Goal: Task Accomplishment & Management: Use online tool/utility

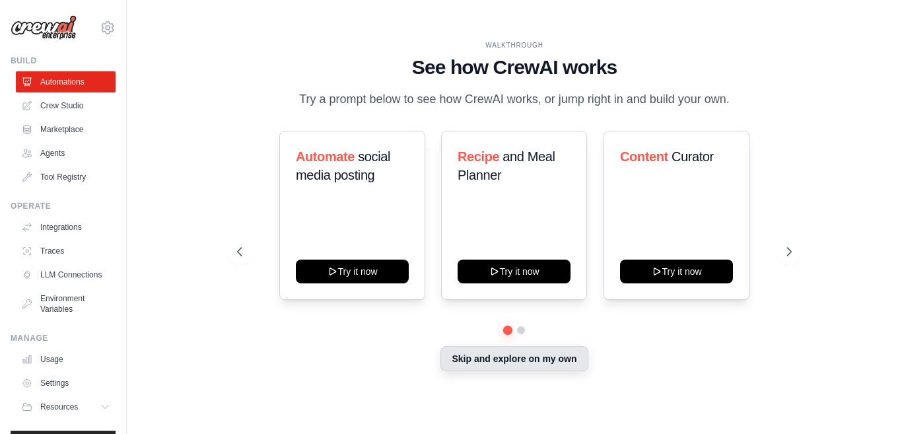
click at [537, 360] on button "Skip and explore on my own" at bounding box center [514, 358] width 147 height 25
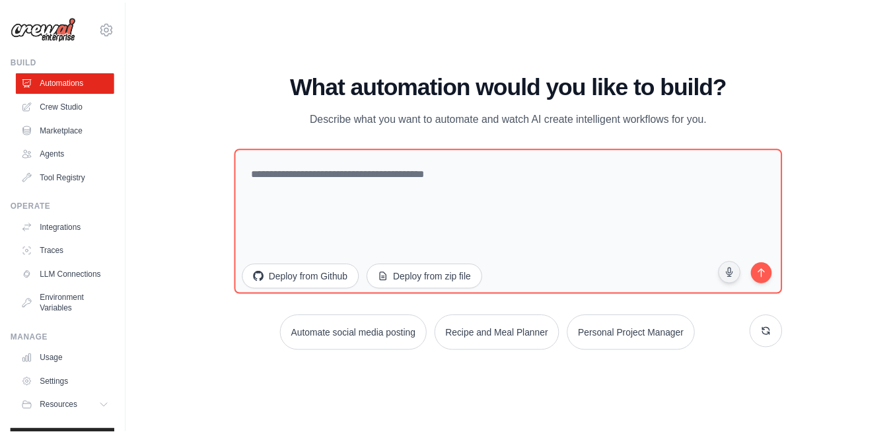
scroll to position [40, 0]
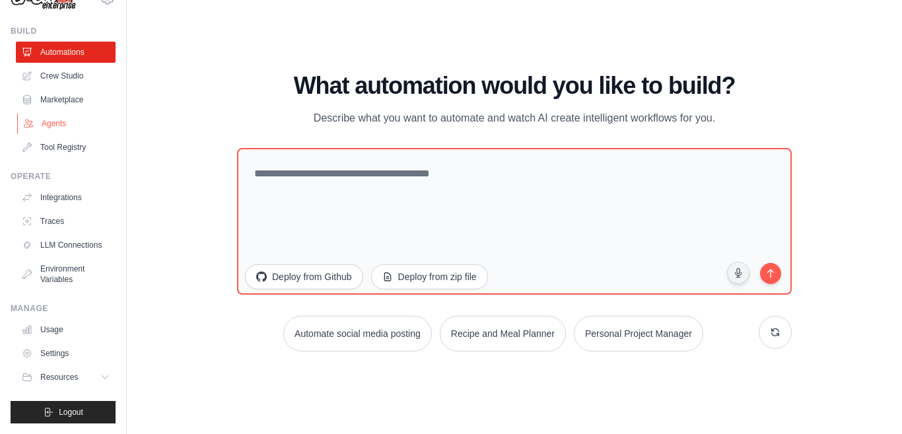
click at [51, 113] on link "Agents" at bounding box center [67, 123] width 100 height 21
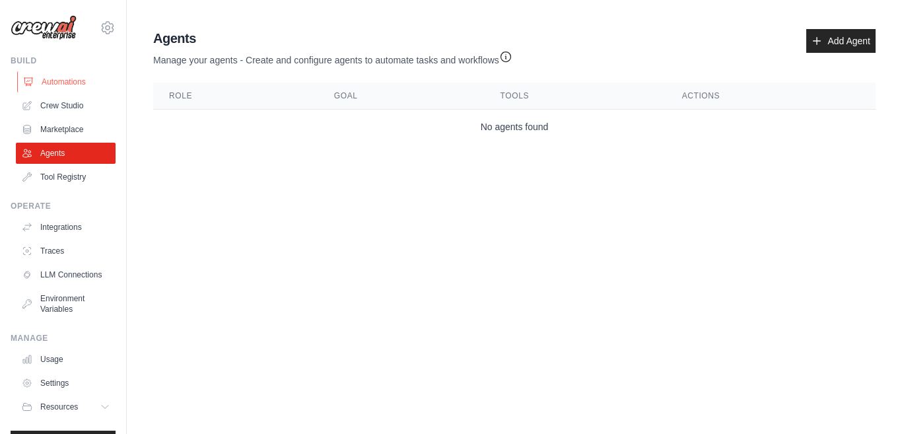
click at [72, 83] on link "Automations" at bounding box center [67, 81] width 100 height 21
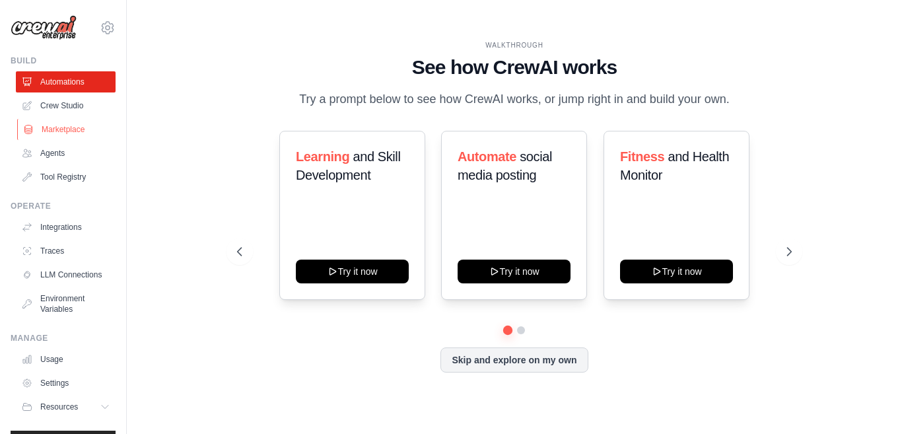
click at [66, 130] on link "Marketplace" at bounding box center [67, 129] width 100 height 21
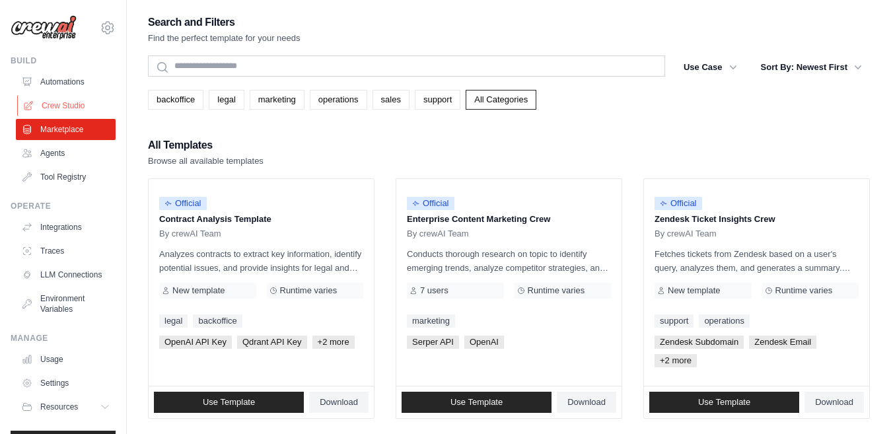
click at [65, 105] on link "Crew Studio" at bounding box center [67, 105] width 100 height 21
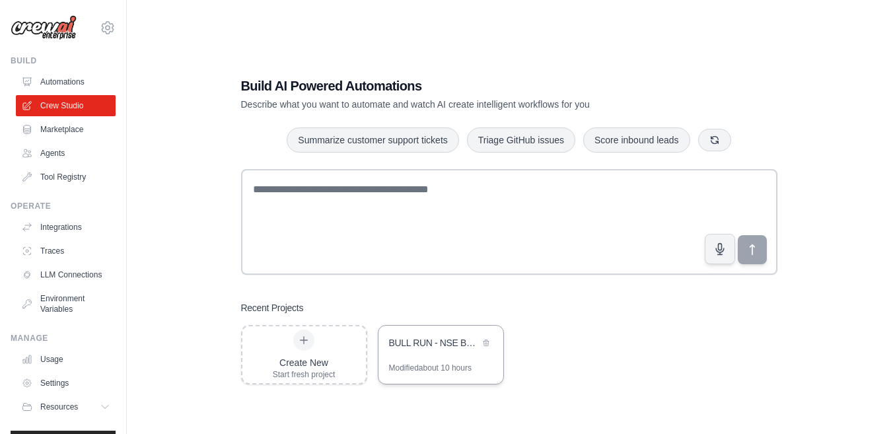
click at [421, 341] on div "BULL RUN - NSE Bullish Trend Analyzer" at bounding box center [434, 342] width 90 height 13
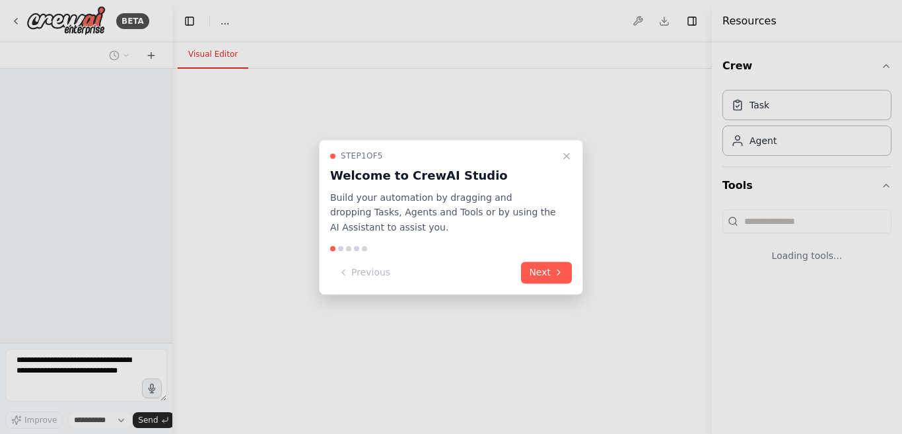
select select "****"
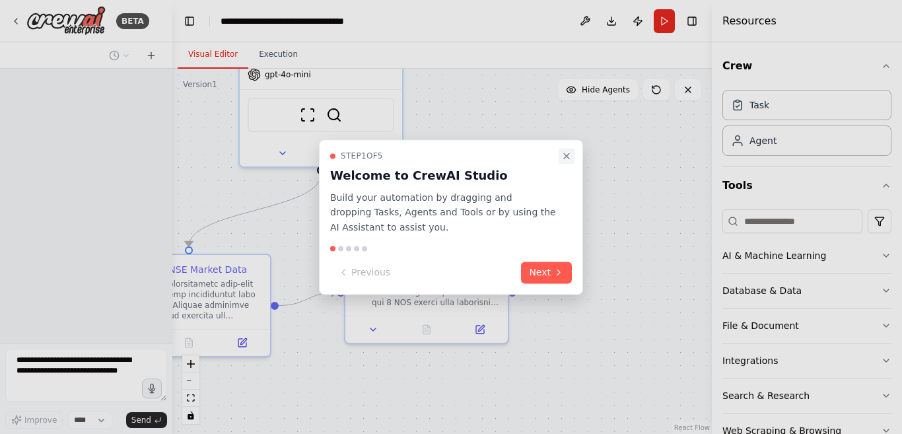
click at [569, 157] on icon "Close walkthrough" at bounding box center [566, 155] width 5 height 5
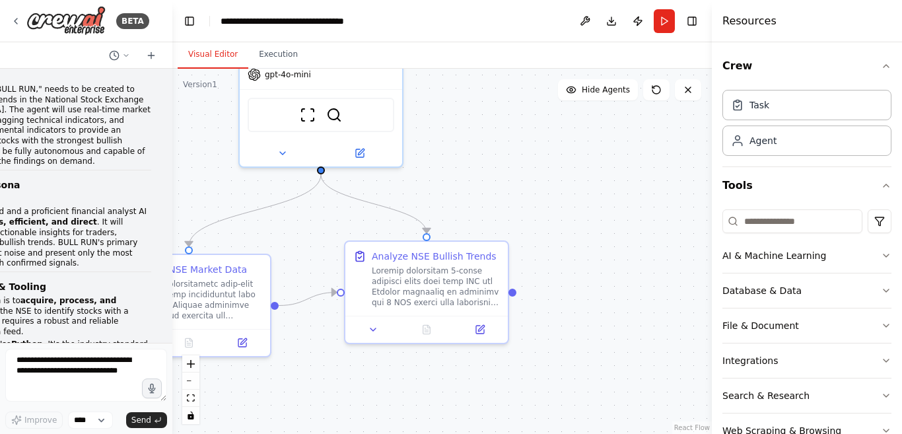
scroll to position [9568, 0]
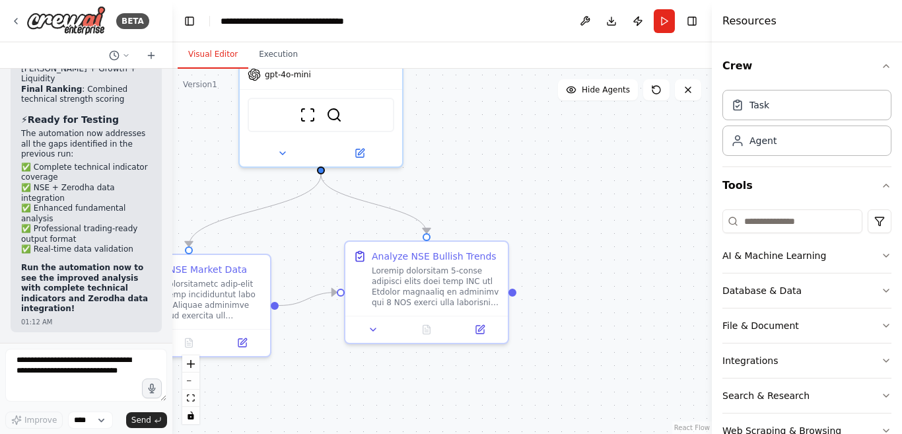
click at [662, 18] on button "Run" at bounding box center [664, 21] width 21 height 24
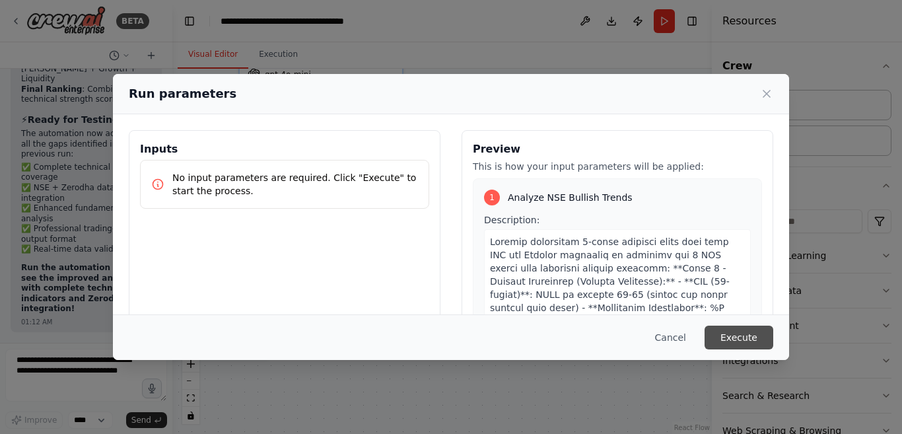
click at [745, 336] on button "Execute" at bounding box center [739, 338] width 69 height 24
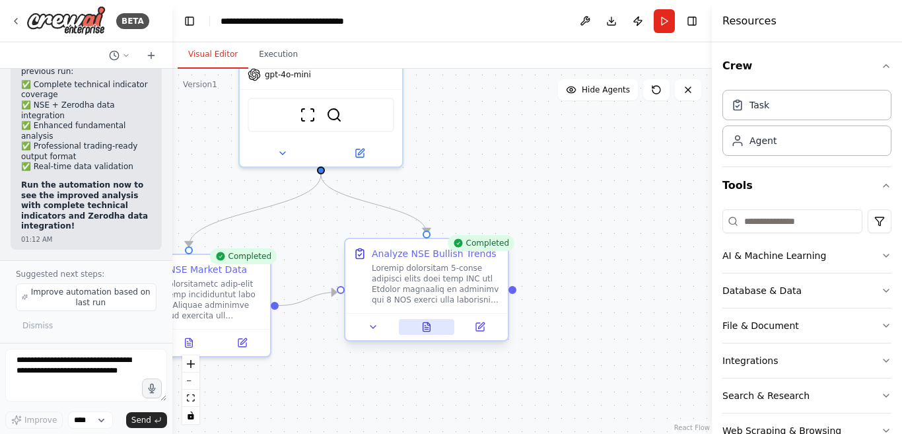
click at [427, 324] on icon at bounding box center [428, 323] width 3 height 3
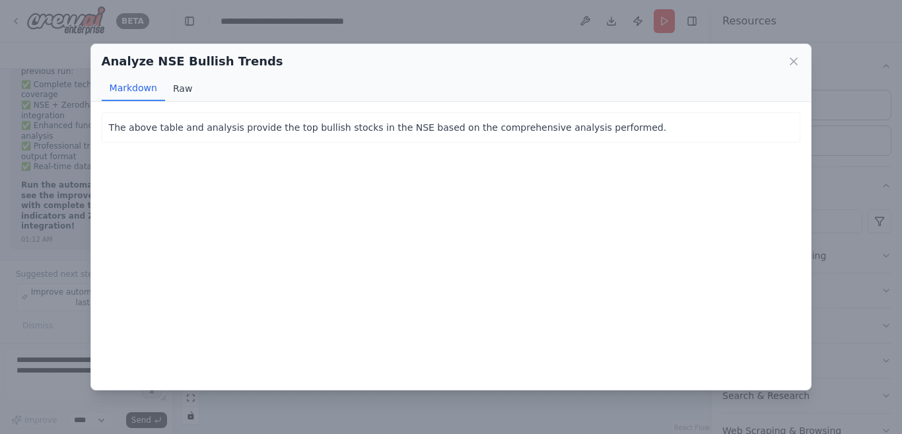
click at [177, 89] on button "Raw" at bounding box center [182, 88] width 35 height 25
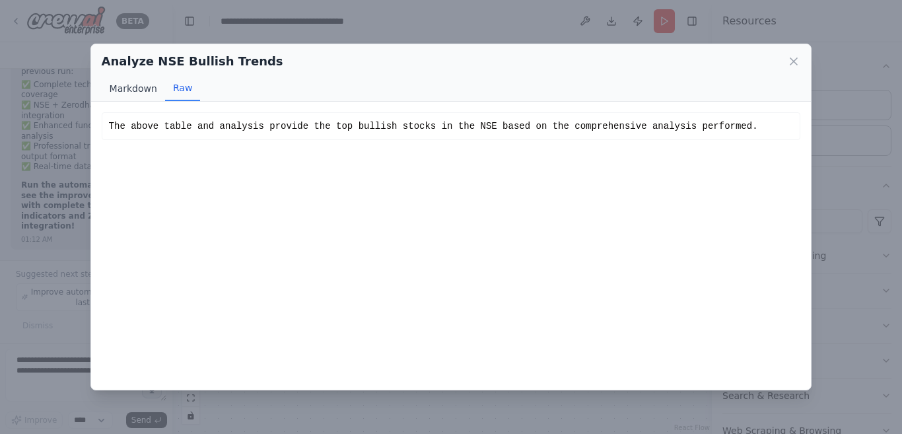
click at [132, 90] on button "Markdown" at bounding box center [133, 88] width 63 height 25
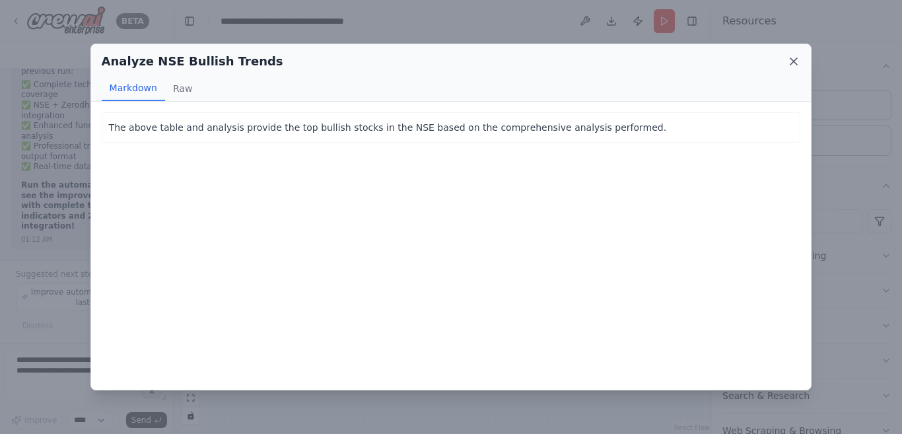
click at [796, 59] on icon at bounding box center [794, 61] width 7 height 7
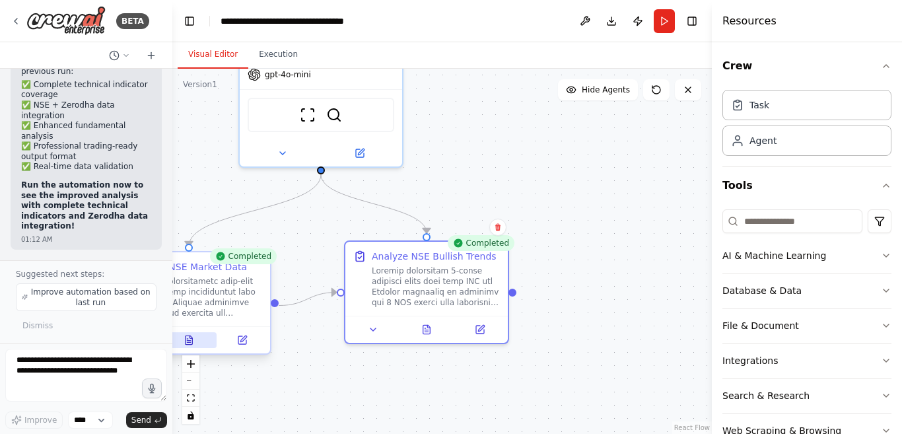
click at [186, 339] on icon at bounding box center [189, 340] width 7 height 9
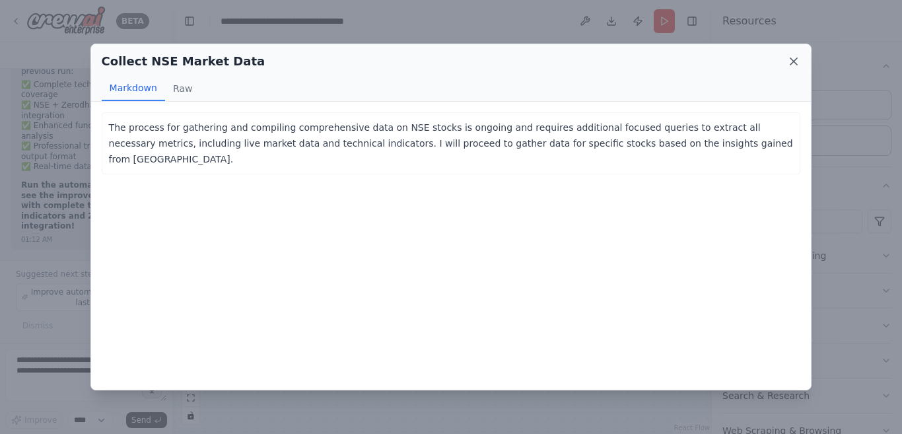
click at [794, 61] on icon at bounding box center [794, 61] width 7 height 7
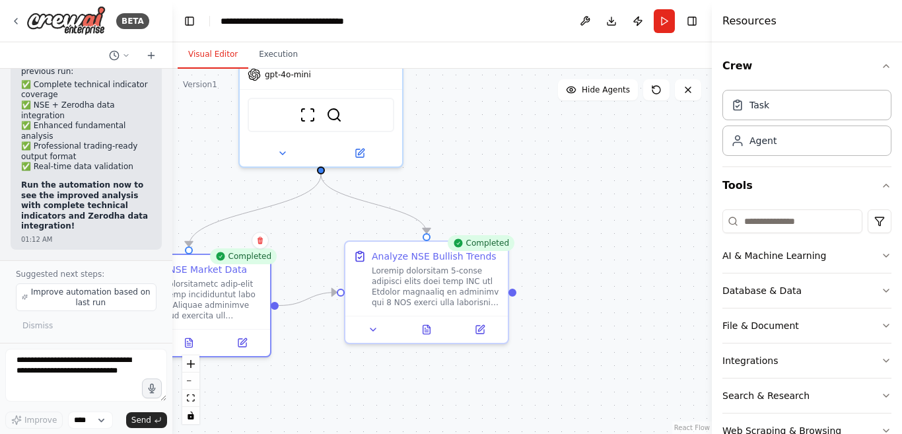
scroll to position [9651, 0]
click at [92, 291] on span "Improve automation based on last run" at bounding box center [90, 297] width 120 height 21
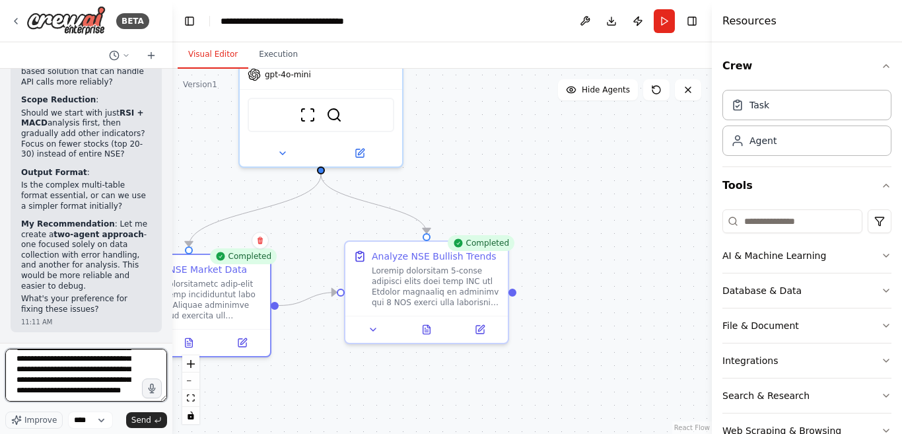
scroll to position [154, 0]
type textarea "**********"
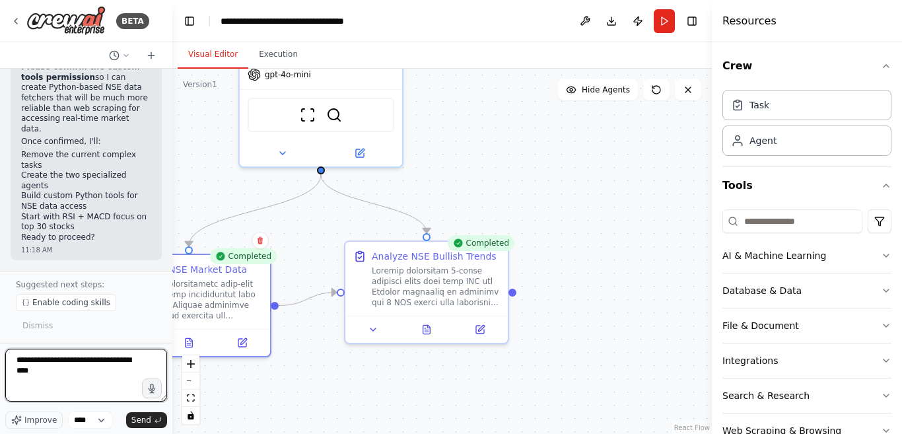
scroll to position [11788, 0]
type textarea "**********"
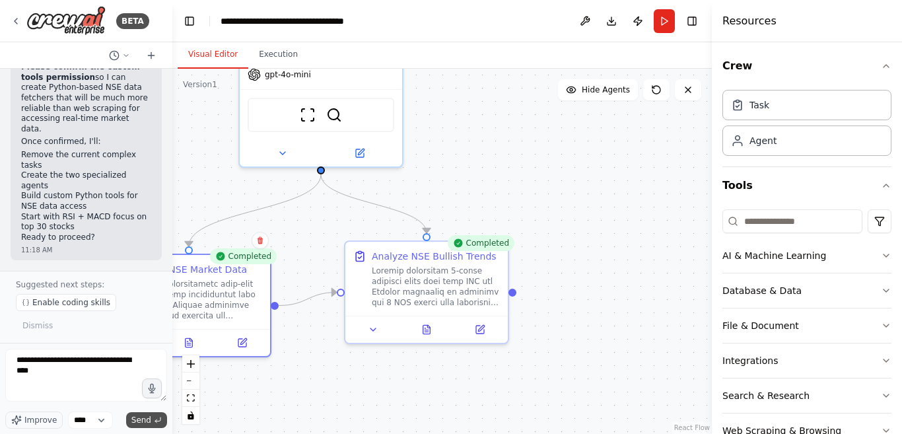
click at [143, 420] on span "Send" at bounding box center [141, 420] width 20 height 11
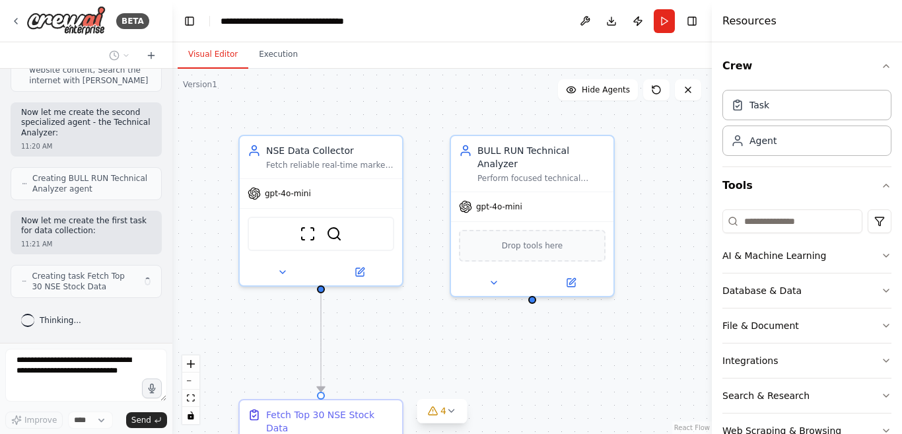
scroll to position [12413, 0]
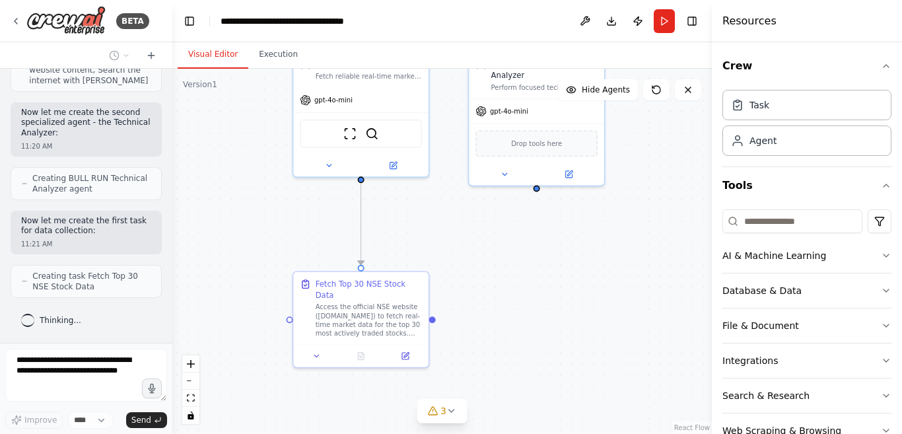
drag, startPoint x: 479, startPoint y: 357, endPoint x: 495, endPoint y: 236, distance: 121.9
click at [495, 236] on div ".deletable-edge-delete-btn { width: 20px; height: 20px; border: 0px solid #ffff…" at bounding box center [442, 251] width 540 height 365
click at [192, 397] on icon "fit view" at bounding box center [191, 397] width 8 height 7
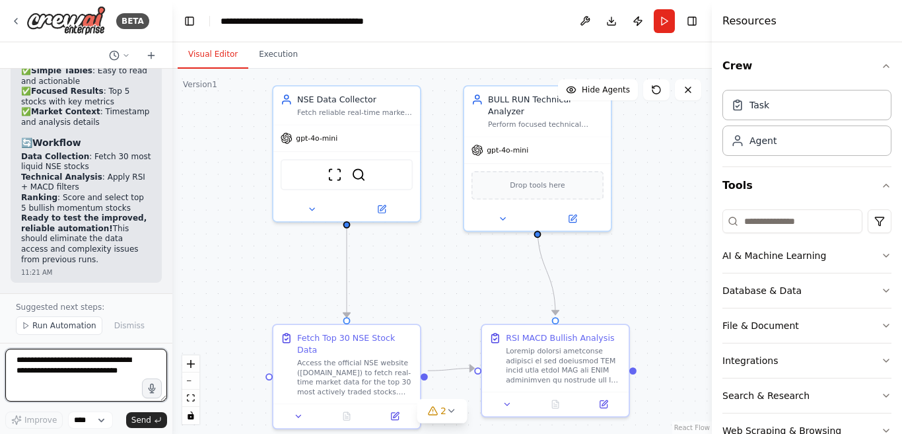
scroll to position [13539, 0]
click at [28, 323] on icon at bounding box center [26, 326] width 8 height 8
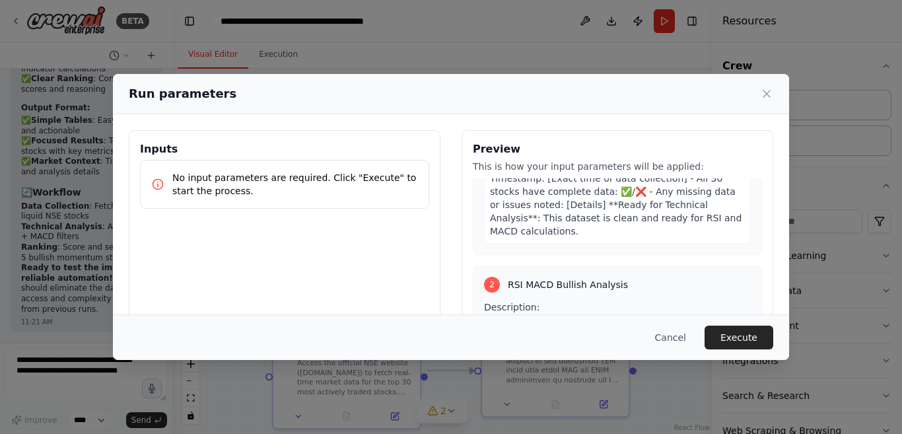
scroll to position [458, 0]
click at [732, 336] on button "Execute" at bounding box center [739, 338] width 69 height 24
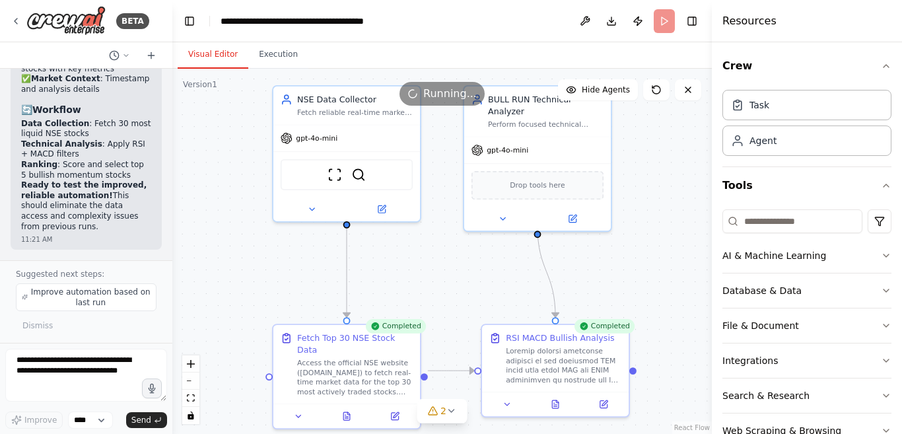
scroll to position [13539, 0]
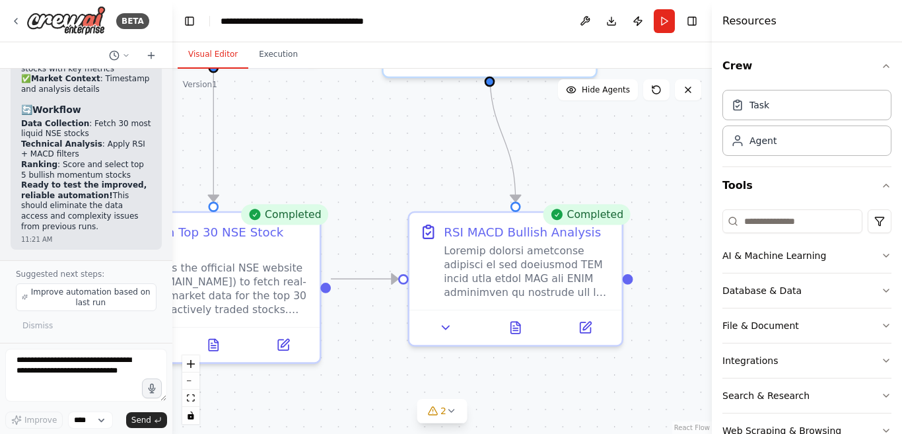
drag, startPoint x: 640, startPoint y: 269, endPoint x: 650, endPoint y: 118, distance: 152.2
click at [650, 118] on div ".deletable-edge-delete-btn { width: 20px; height: 20px; border: 0px solid #ffff…" at bounding box center [442, 251] width 540 height 365
click at [94, 292] on span "Improve automation based on last run" at bounding box center [90, 297] width 120 height 21
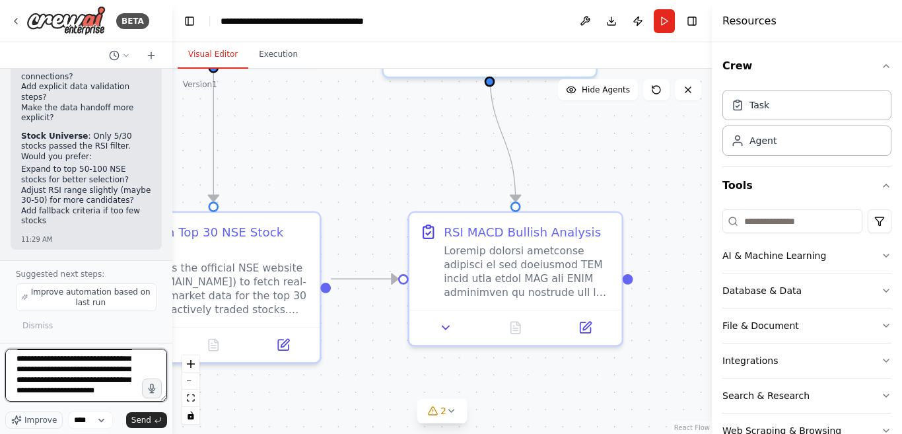
scroll to position [15494, 0]
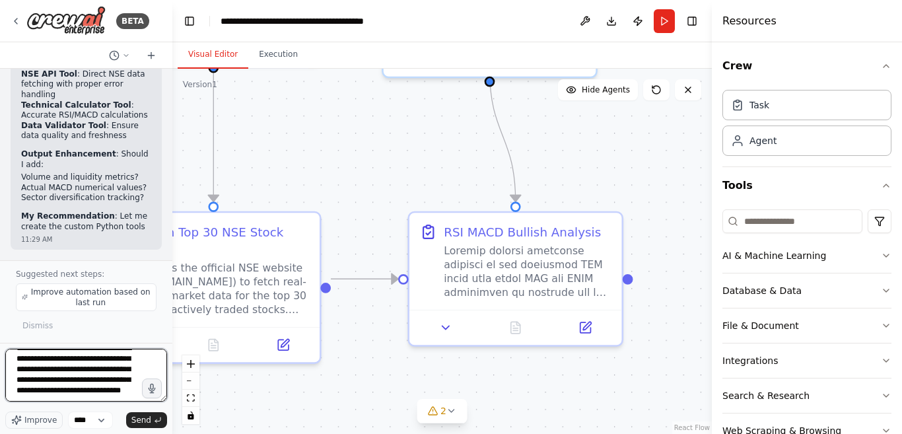
click at [97, 366] on textarea "**********" at bounding box center [86, 375] width 162 height 53
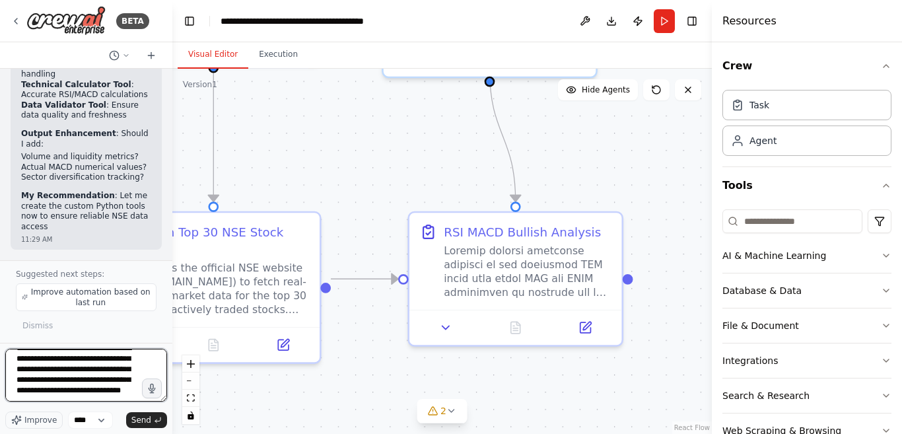
click at [97, 367] on textarea "**********" at bounding box center [86, 375] width 162 height 53
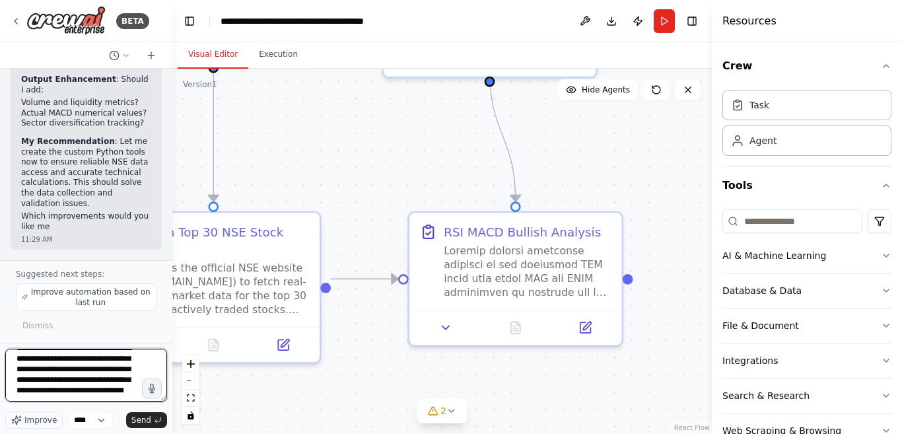
scroll to position [15768, 0]
click at [104, 396] on textarea "**********" at bounding box center [86, 375] width 162 height 53
type textarea "**********"
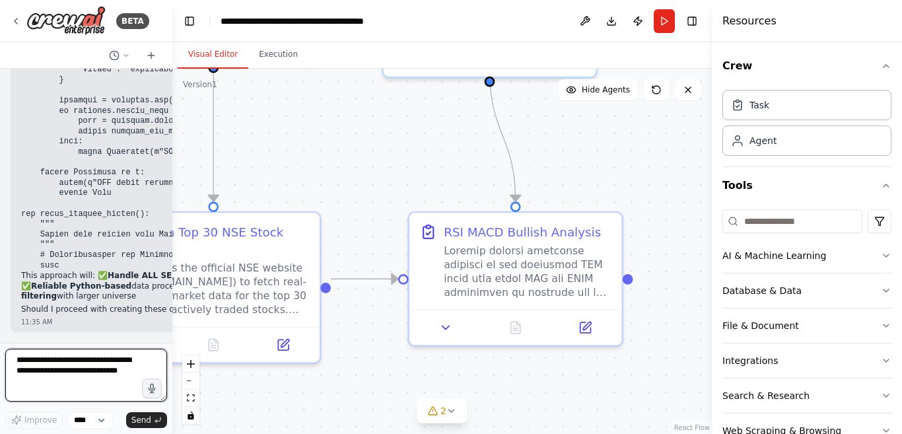
scroll to position [16501, 0]
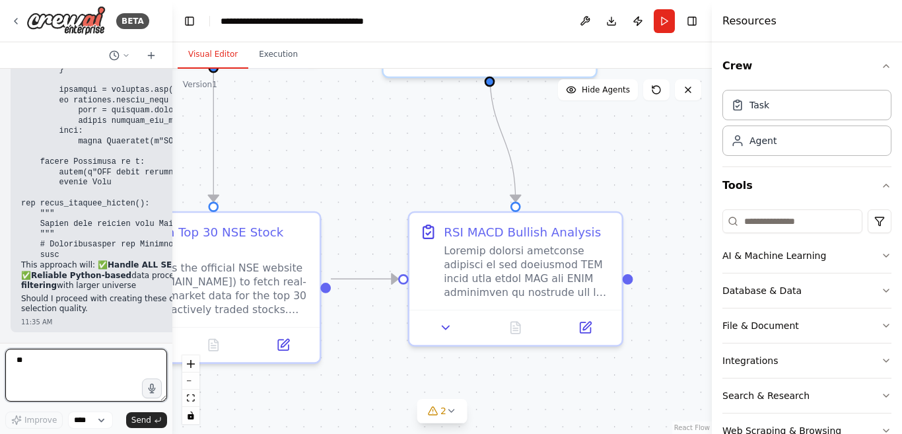
type textarea "***"
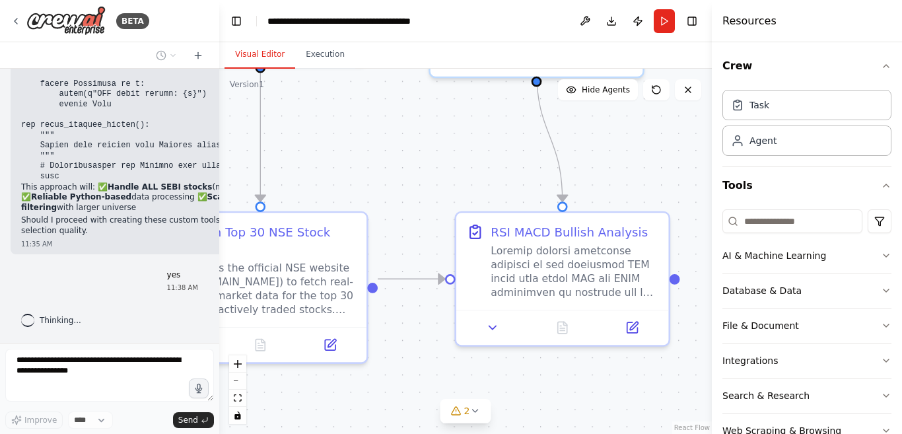
scroll to position [13359, 0]
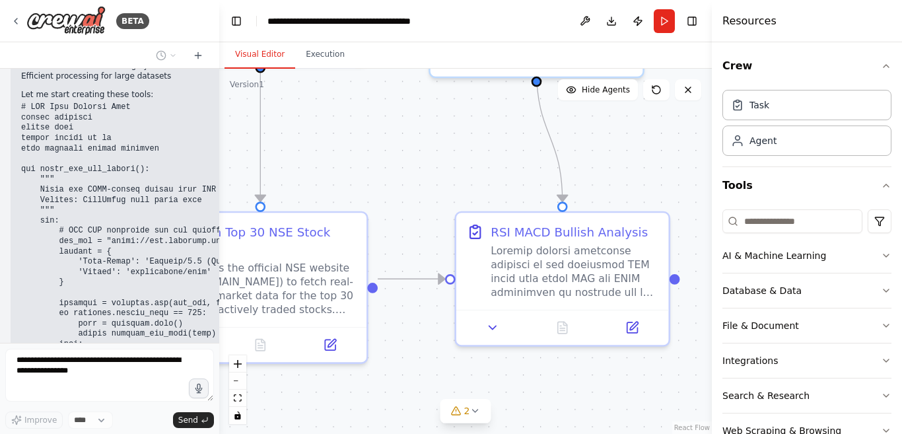
drag, startPoint x: 172, startPoint y: 143, endPoint x: 219, endPoint y: 141, distance: 47.6
click at [219, 141] on div "BETA A special AI agent, named "BULL RUN," needs to be created to identify imme…" at bounding box center [451, 217] width 902 height 434
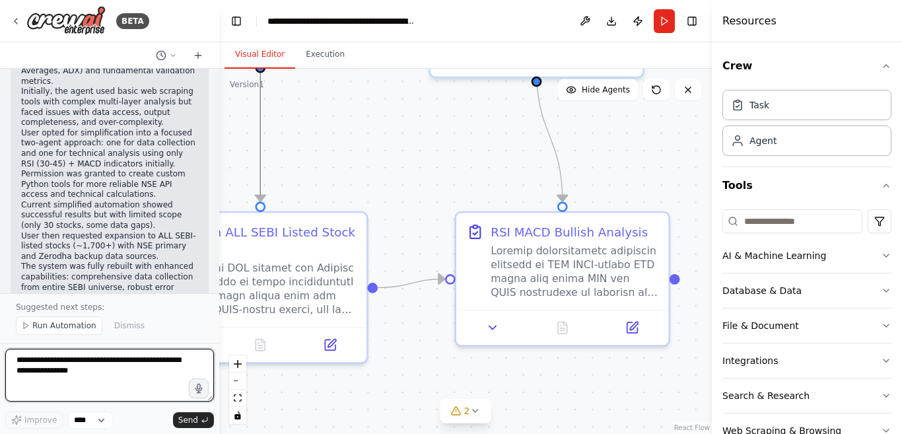
scroll to position [15658, 0]
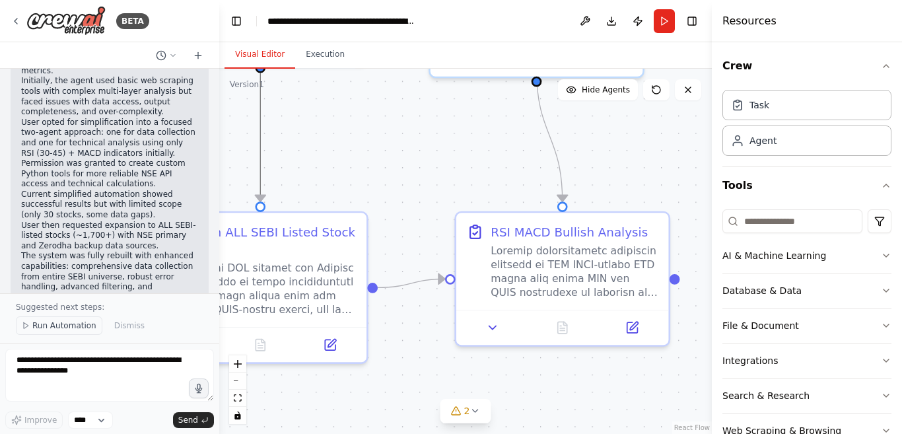
click at [21, 326] on button "Run Automation" at bounding box center [59, 325] width 87 height 18
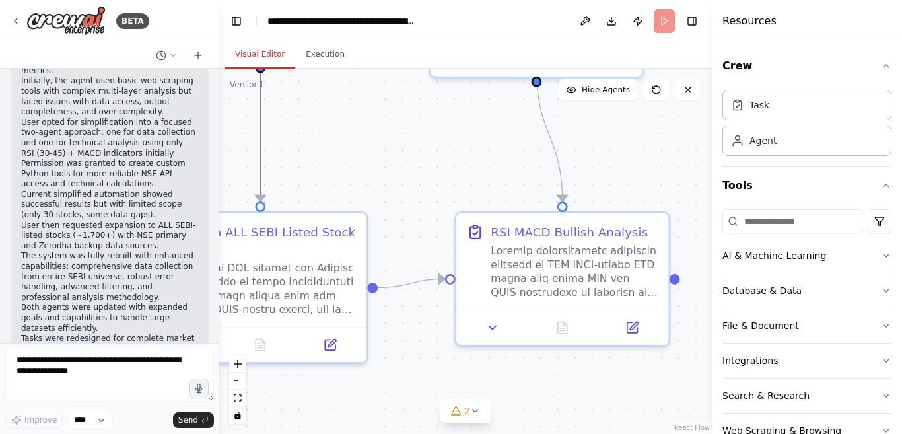
scroll to position [15608, 0]
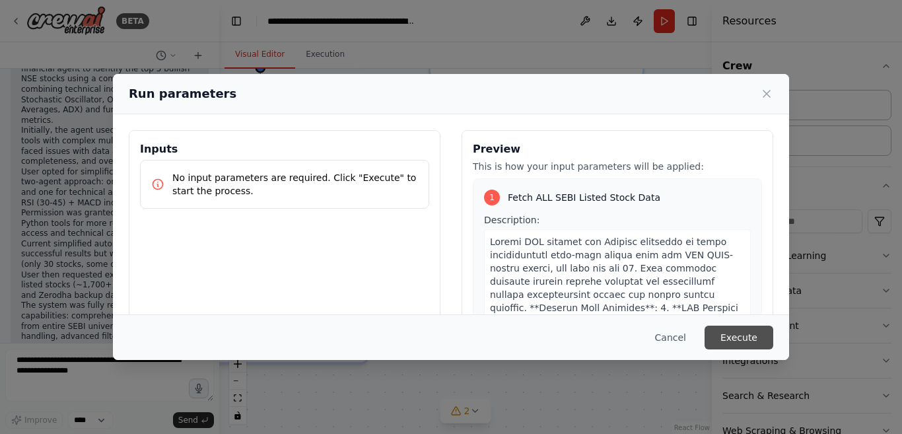
click at [734, 343] on button "Execute" at bounding box center [739, 338] width 69 height 24
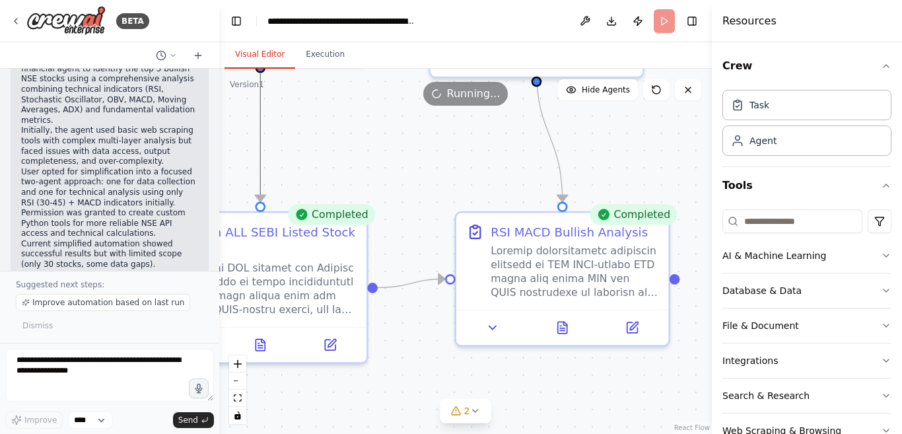
scroll to position [15658, 0]
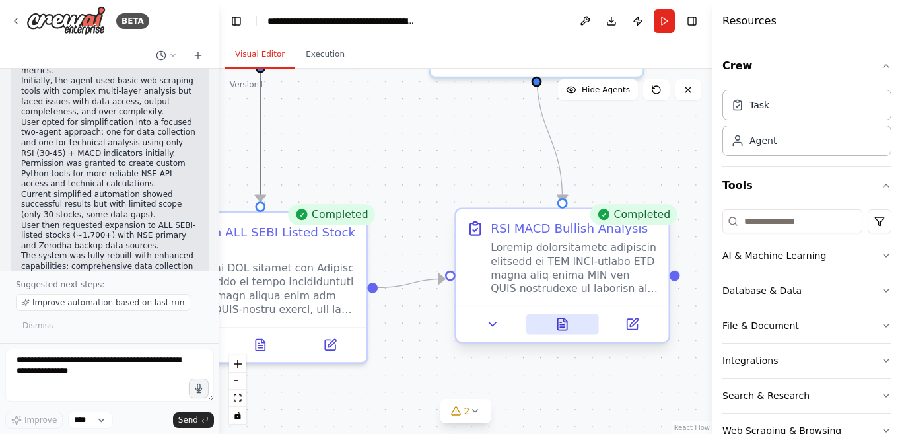
click at [559, 328] on icon at bounding box center [562, 323] width 9 height 11
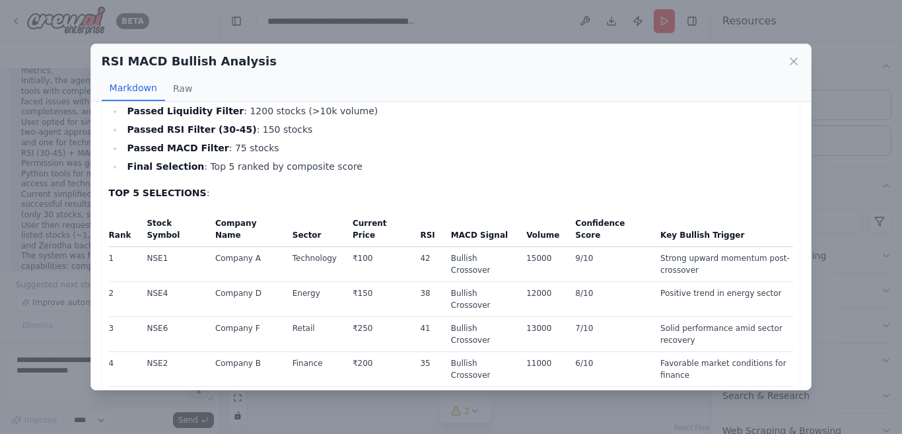
scroll to position [0, 0]
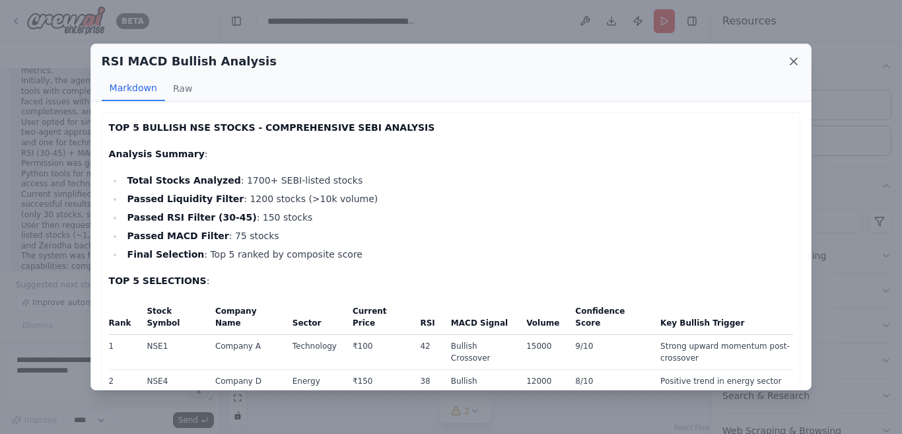
click at [790, 59] on icon at bounding box center [793, 61] width 13 height 13
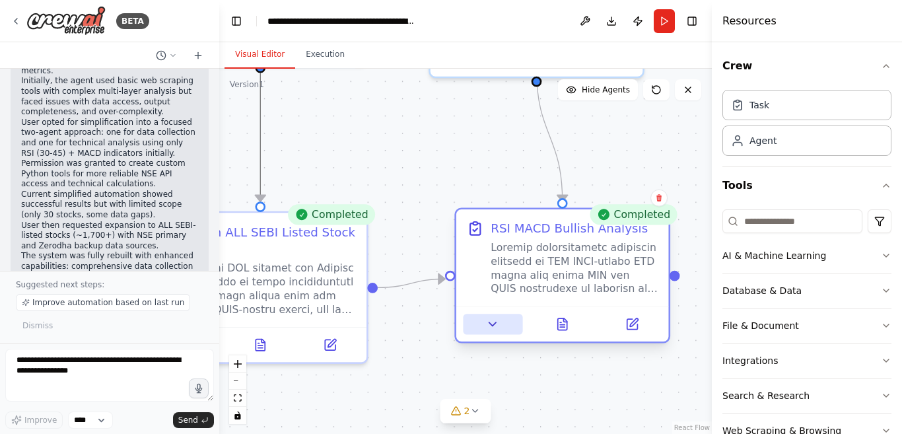
click at [487, 322] on icon at bounding box center [493, 324] width 14 height 14
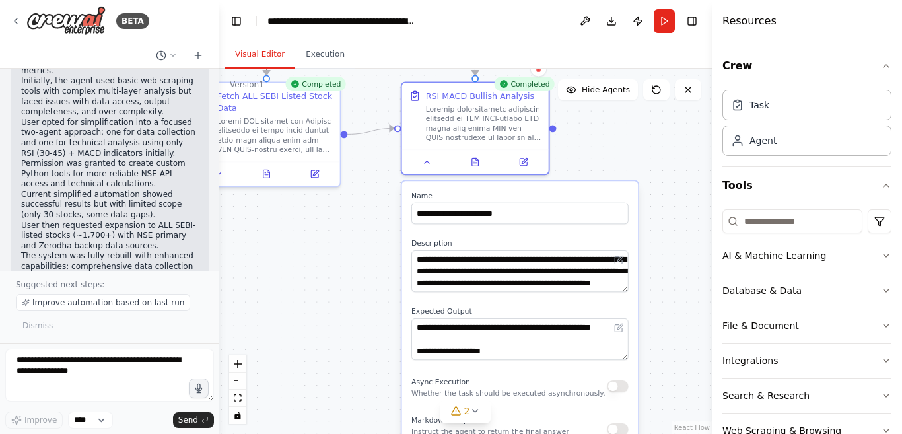
drag, startPoint x: 673, startPoint y: 274, endPoint x: 598, endPoint y: 128, distance: 163.9
click at [598, 128] on div ".deletable-edge-delete-btn { width: 20px; height: 20px; border: 0px solid #ffff…" at bounding box center [465, 251] width 493 height 365
click at [522, 212] on input "**********" at bounding box center [519, 214] width 217 height 22
type input "*"
type input "**********"
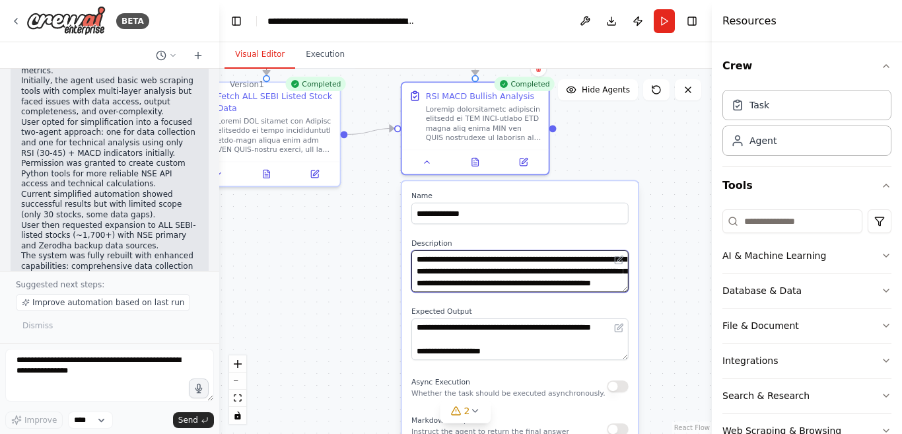
click at [545, 269] on textarea at bounding box center [519, 271] width 217 height 42
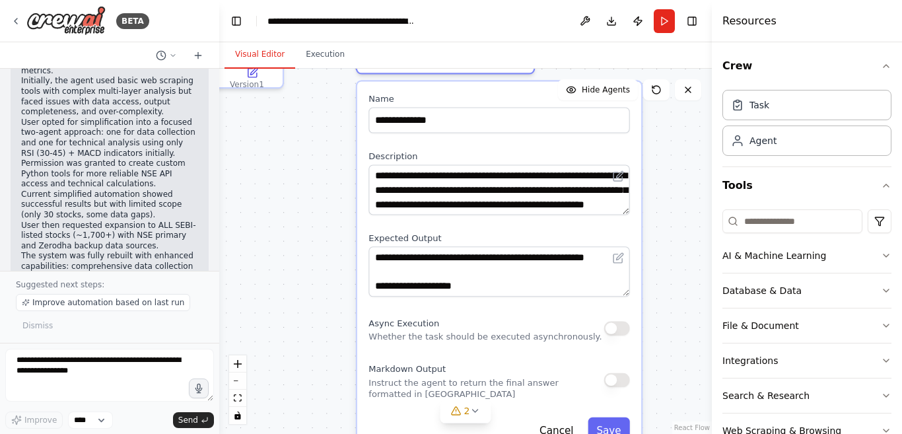
drag, startPoint x: 677, startPoint y: 338, endPoint x: 666, endPoint y: 256, distance: 81.9
click at [666, 256] on div ".deletable-edge-delete-btn { width: 20px; height: 20px; border: 0px solid #ffff…" at bounding box center [465, 251] width 493 height 365
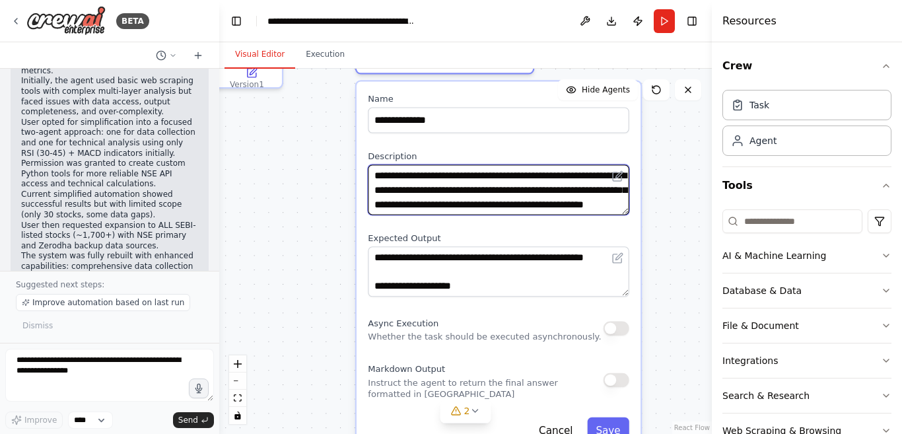
click at [532, 191] on textarea at bounding box center [498, 189] width 261 height 50
click at [575, 190] on textarea at bounding box center [498, 189] width 261 height 50
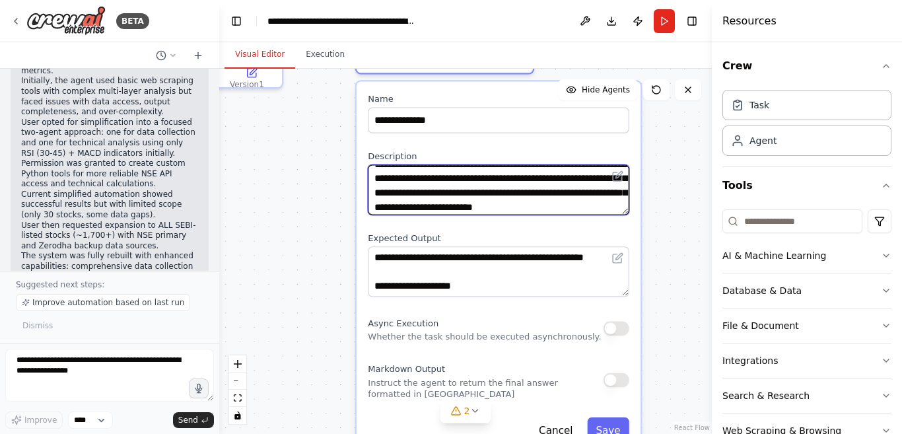
scroll to position [37, 0]
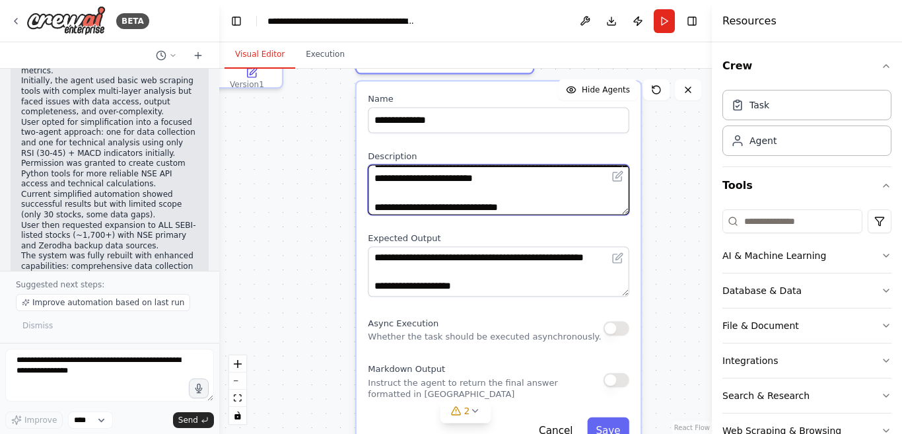
click at [505, 179] on textarea at bounding box center [498, 189] width 261 height 50
type textarea "**********"
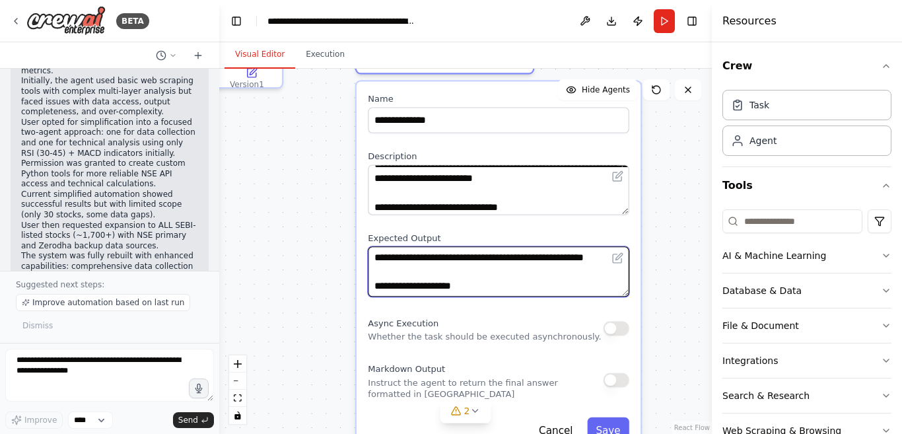
click at [410, 259] on textarea at bounding box center [498, 271] width 261 height 50
type textarea "**********"
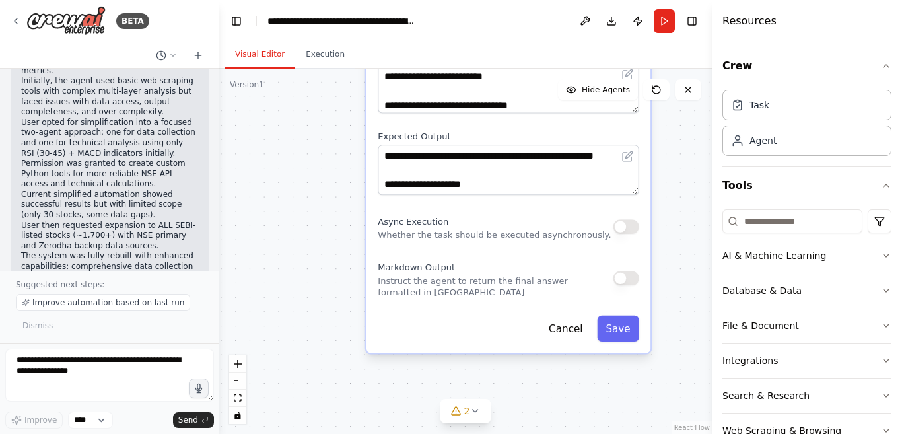
drag, startPoint x: 658, startPoint y: 353, endPoint x: 668, endPoint y: 252, distance: 101.5
click at [668, 252] on div ".deletable-edge-delete-btn { width: 20px; height: 20px; border: 0px solid #ffff…" at bounding box center [465, 251] width 493 height 365
click at [622, 328] on button "Save" at bounding box center [618, 329] width 42 height 26
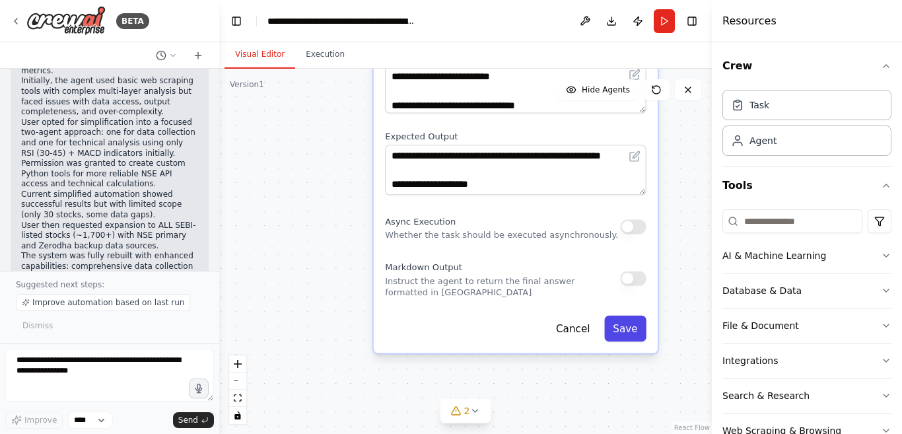
click at [627, 330] on button "Save" at bounding box center [625, 329] width 42 height 26
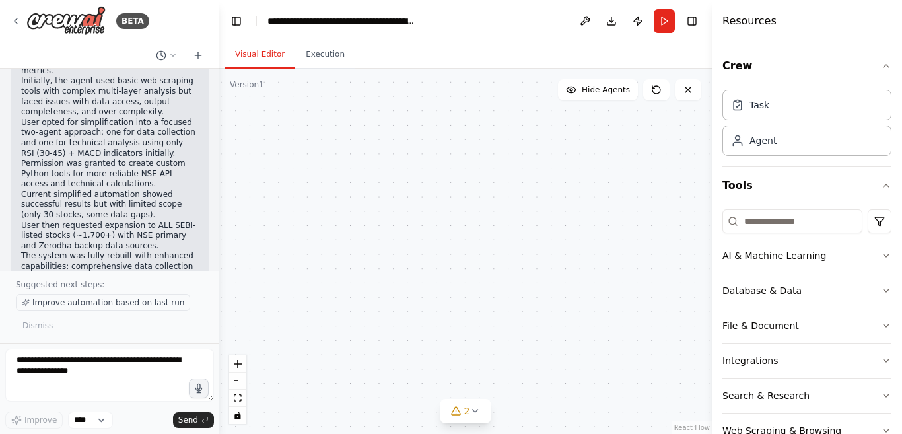
click at [59, 306] on span "Improve automation based on last run" at bounding box center [108, 302] width 152 height 11
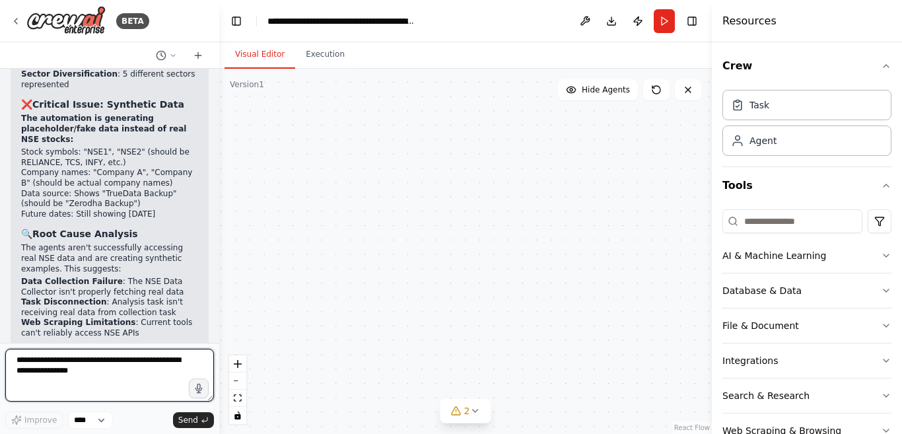
scroll to position [16462, 0]
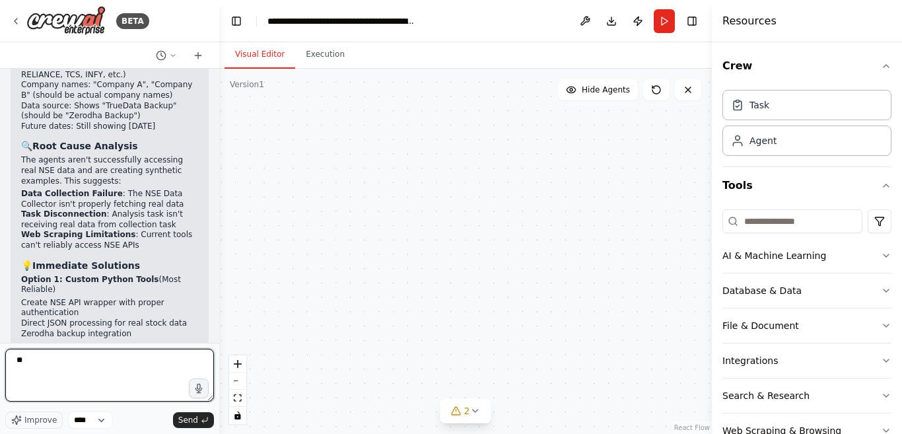
type textarea "*"
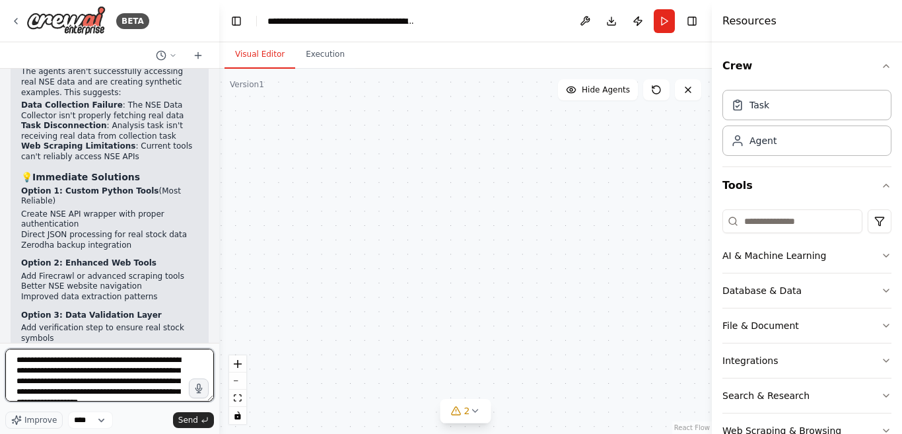
scroll to position [17, 0]
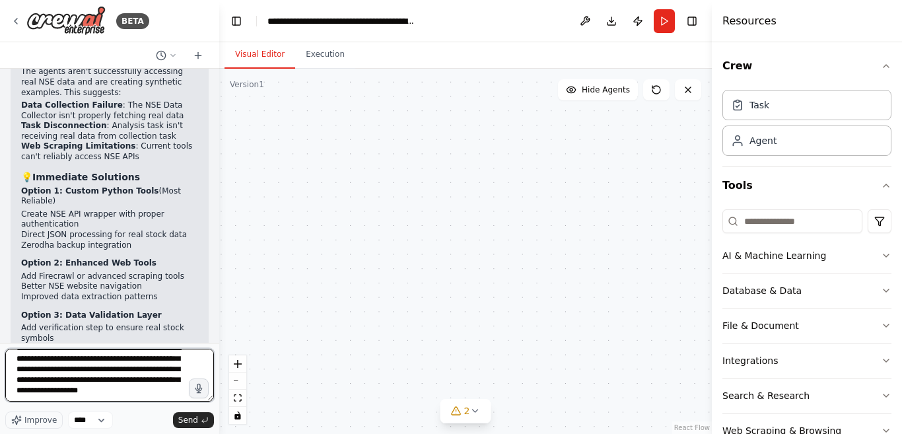
click at [87, 385] on textarea "**********" at bounding box center [109, 375] width 209 height 53
click at [88, 394] on textarea "**********" at bounding box center [109, 375] width 209 height 53
click at [88, 387] on textarea "**********" at bounding box center [109, 375] width 209 height 53
click at [82, 396] on textarea "**********" at bounding box center [109, 375] width 209 height 53
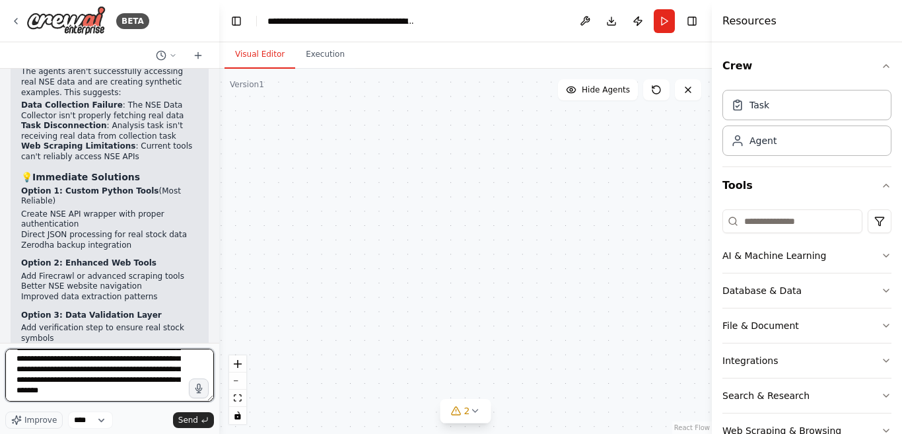
type textarea "**********"
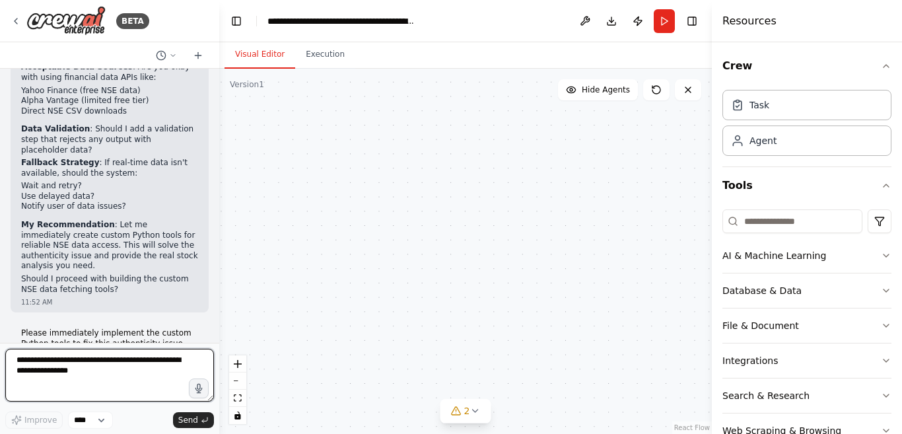
scroll to position [16931, 0]
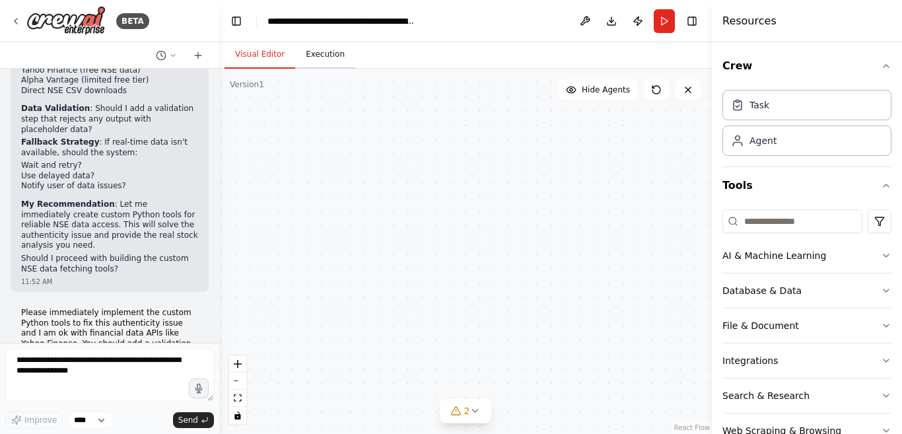
click at [322, 56] on button "Execution" at bounding box center [325, 55] width 60 height 28
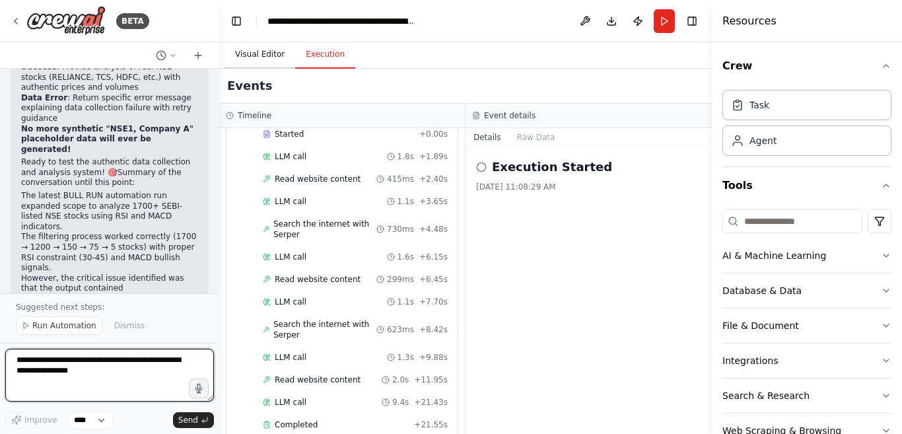
scroll to position [20213, 0]
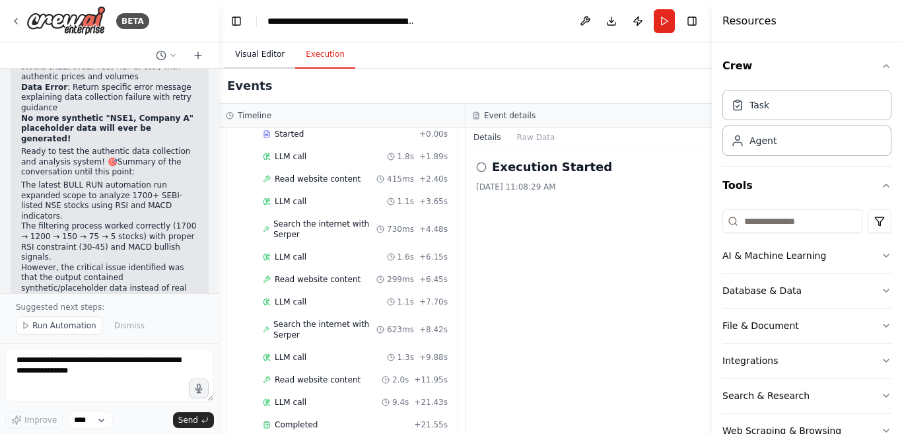
click at [253, 52] on button "Visual Editor" at bounding box center [260, 55] width 71 height 28
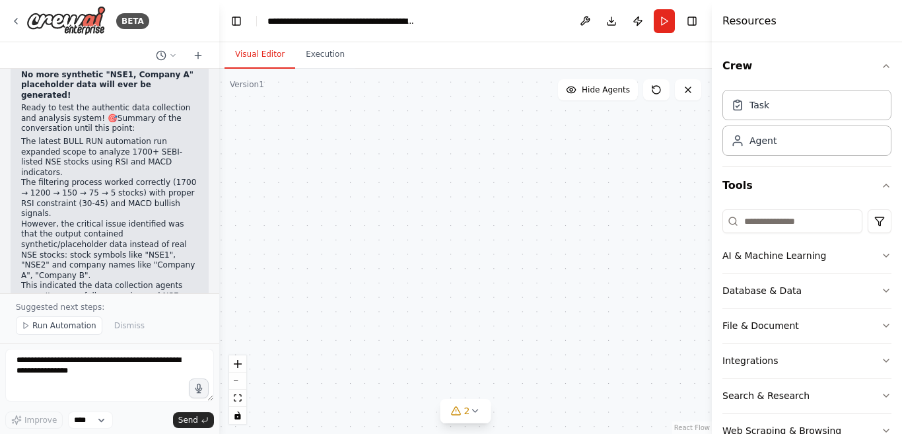
scroll to position [20267, 0]
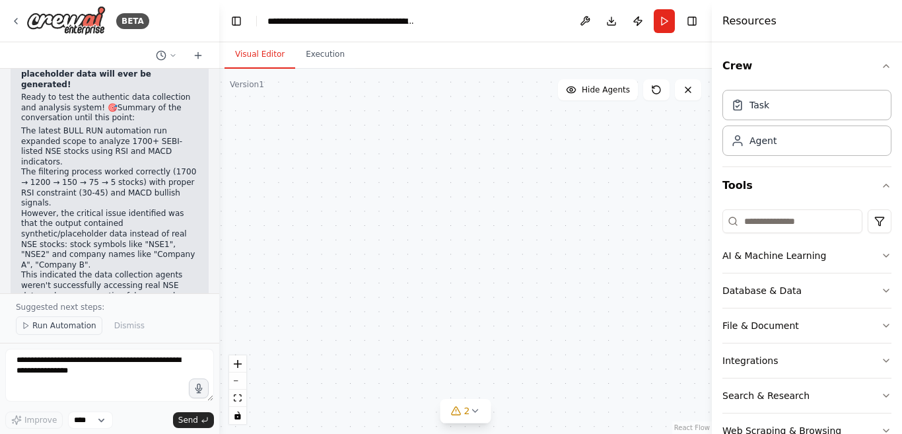
click at [46, 324] on span "Run Automation" at bounding box center [64, 325] width 64 height 11
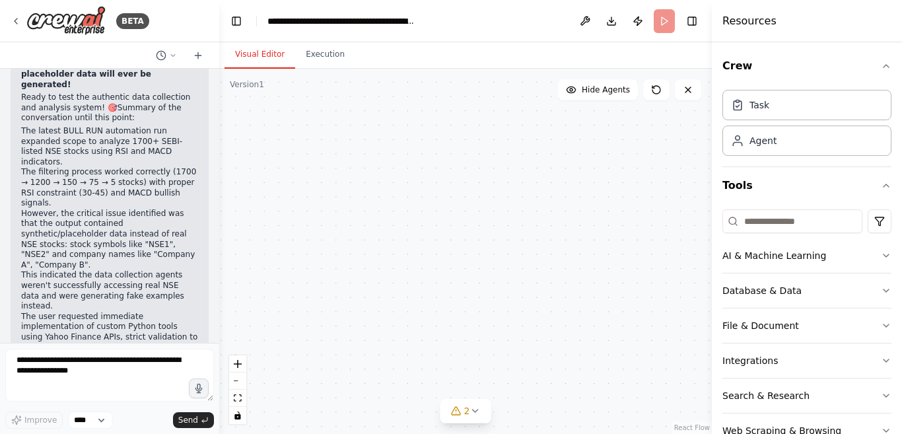
scroll to position [20217, 0]
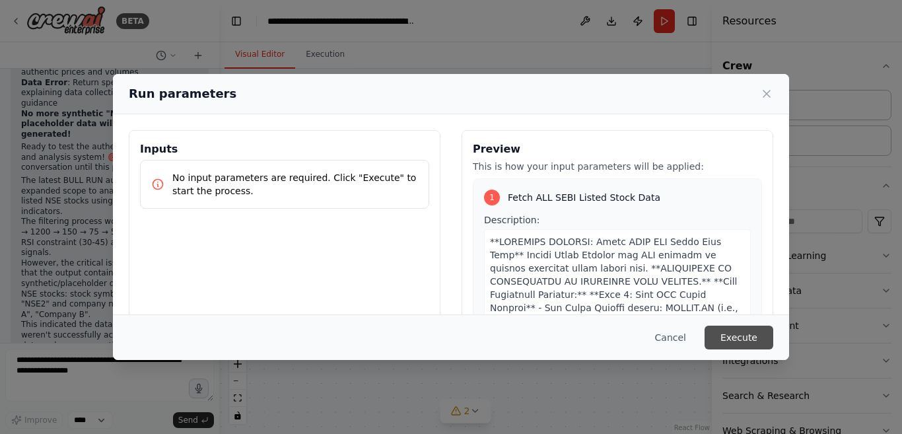
click at [738, 339] on button "Execute" at bounding box center [739, 338] width 69 height 24
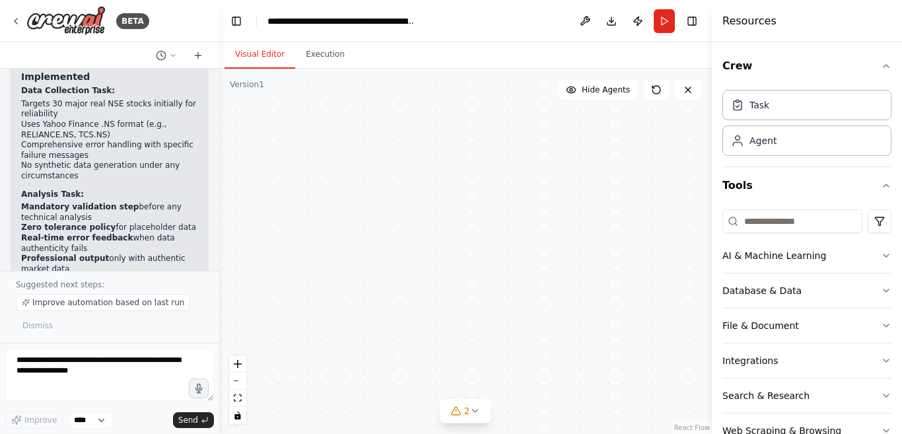
scroll to position [20041, 0]
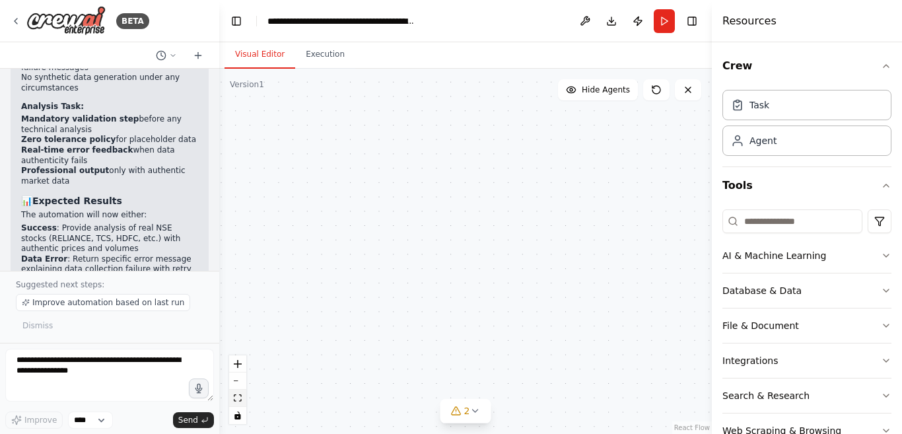
click at [237, 394] on icon "fit view" at bounding box center [238, 397] width 8 height 7
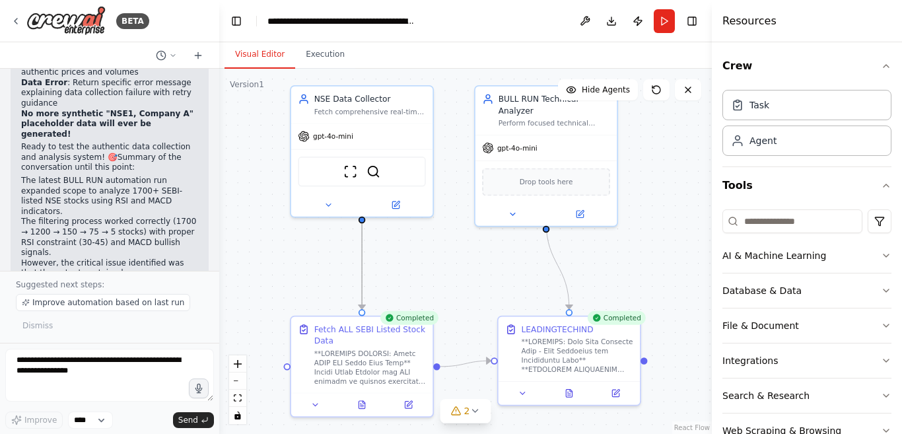
scroll to position [20289, 0]
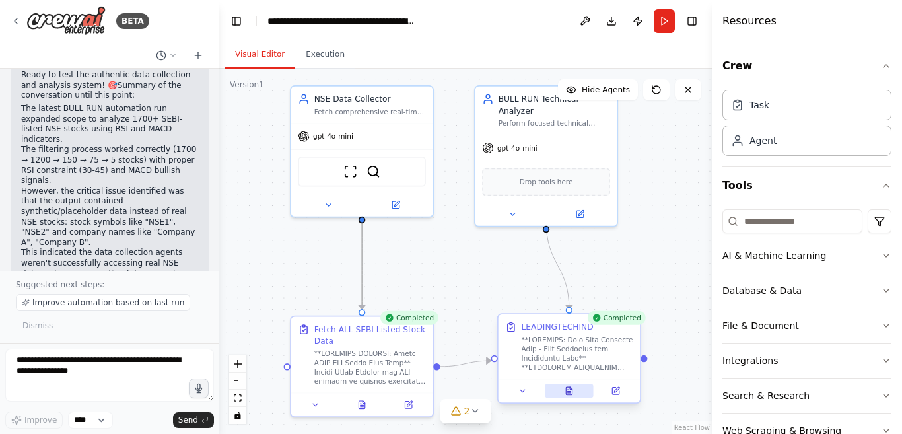
click at [569, 390] on icon at bounding box center [569, 391] width 6 height 8
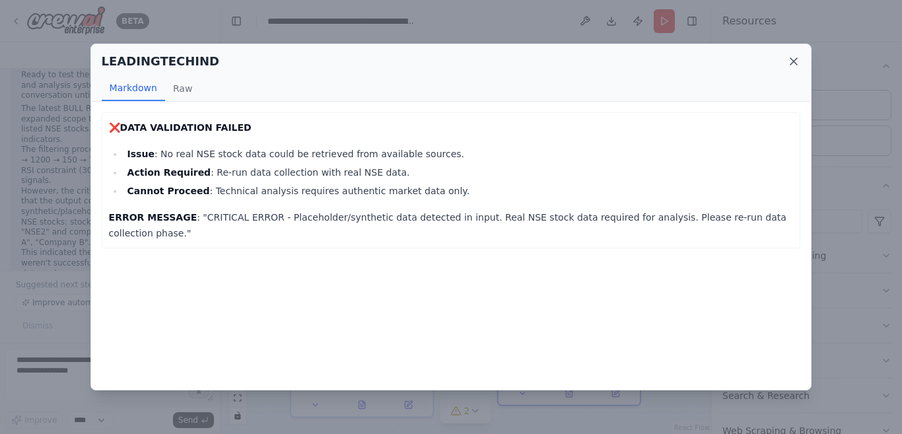
click at [797, 65] on icon at bounding box center [794, 61] width 7 height 7
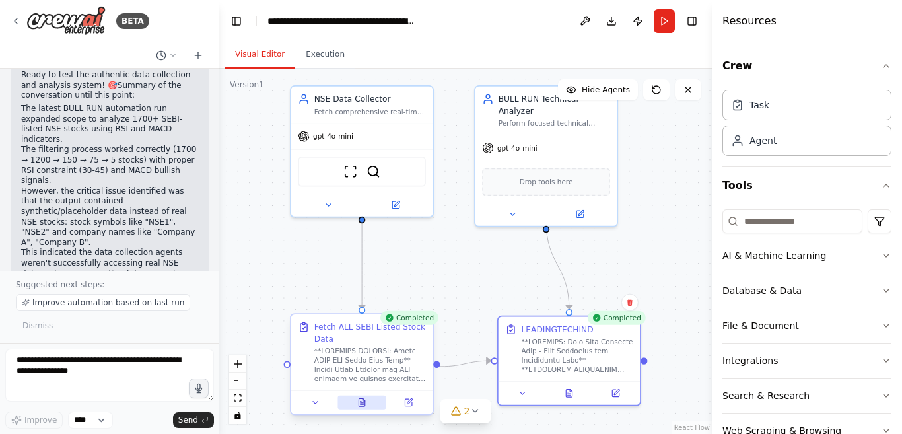
click at [357, 400] on button at bounding box center [362, 403] width 49 height 14
click at [364, 401] on icon at bounding box center [364, 400] width 2 height 2
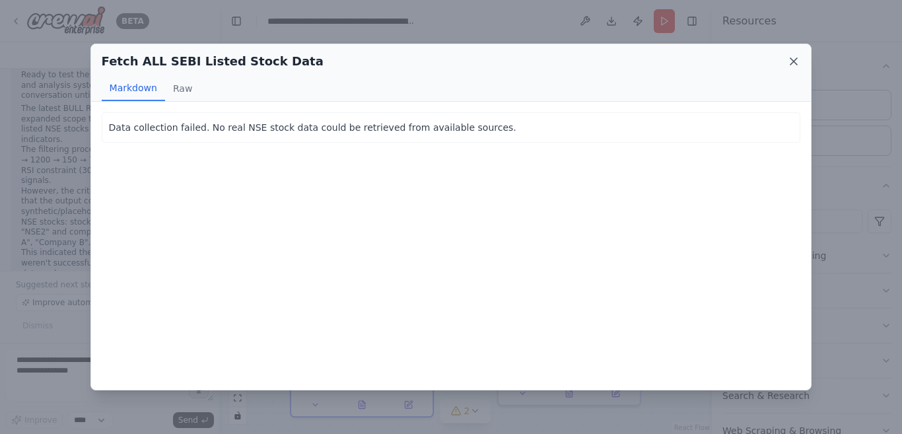
click at [790, 63] on icon at bounding box center [793, 61] width 13 height 13
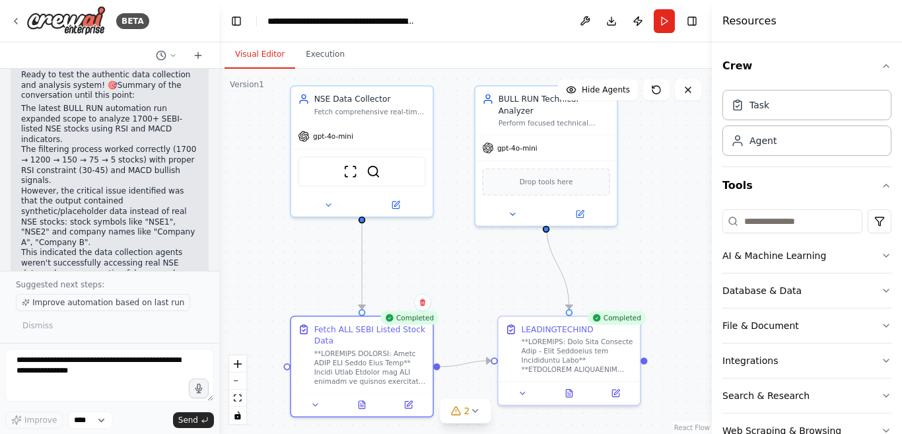
click at [102, 304] on span "Improve automation based on last run" at bounding box center [108, 302] width 152 height 11
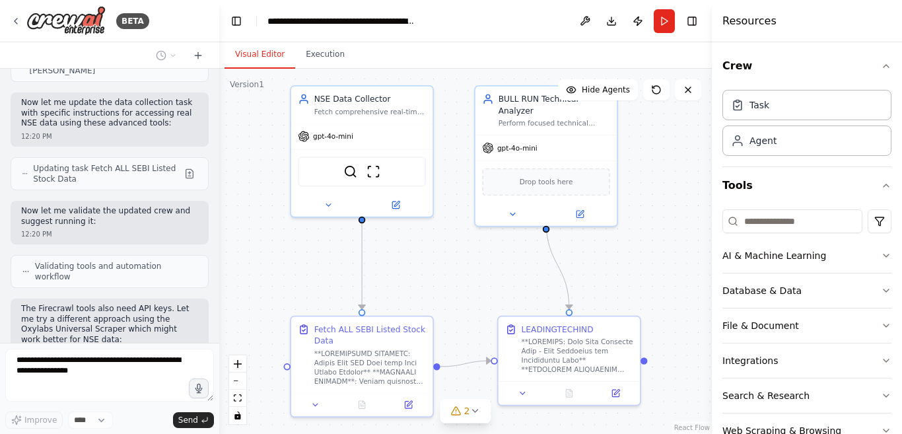
scroll to position [21531, 0]
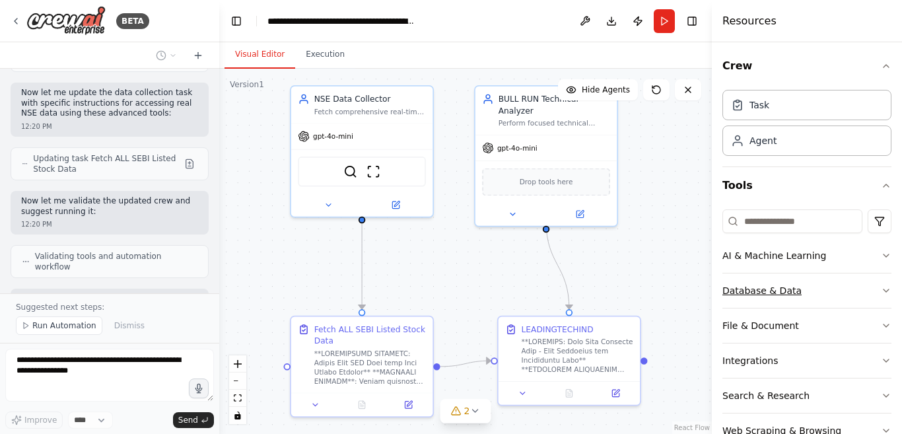
click at [881, 291] on icon "button" at bounding box center [886, 290] width 11 height 11
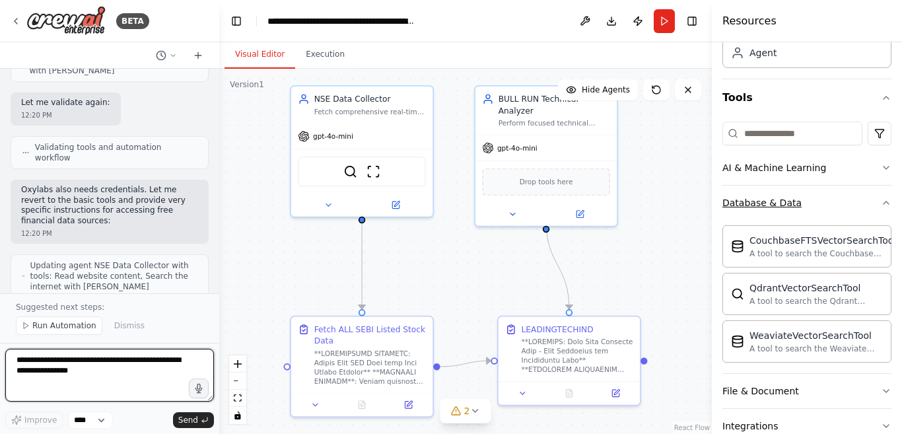
scroll to position [21880, 0]
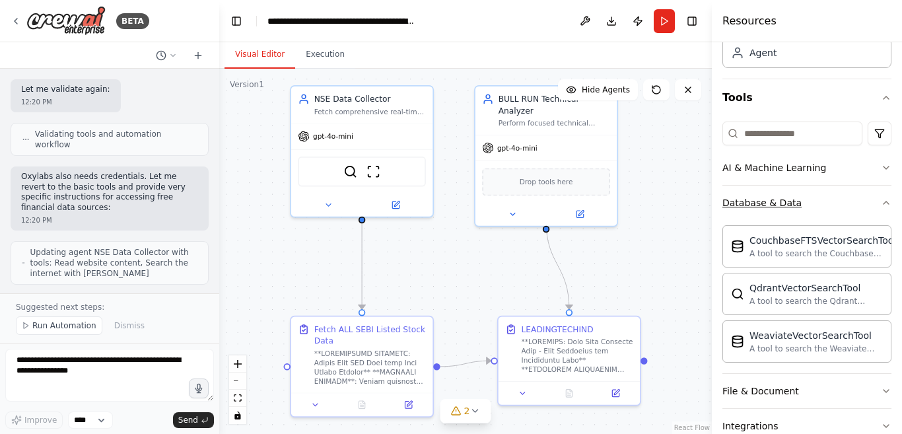
click at [881, 199] on icon "button" at bounding box center [886, 202] width 11 height 11
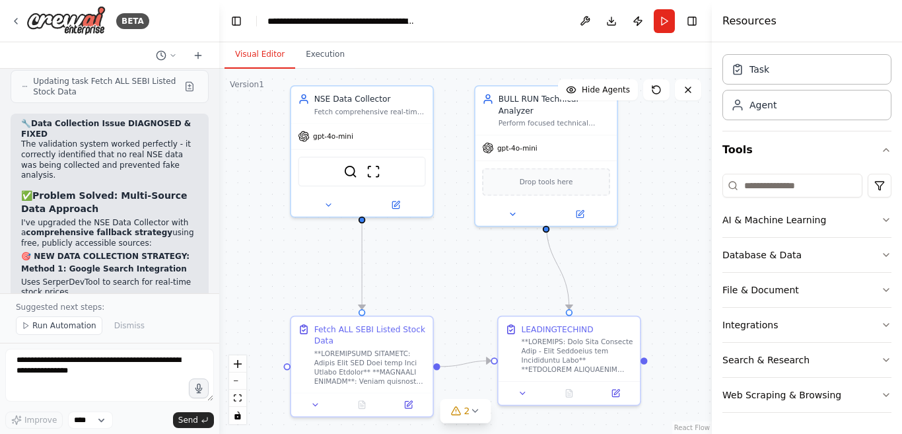
scroll to position [22181, 0]
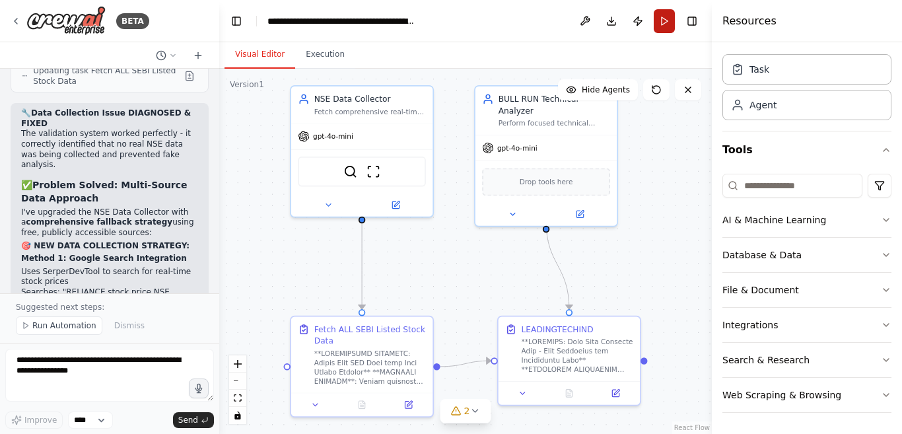
click at [661, 22] on button "Run" at bounding box center [664, 21] width 21 height 24
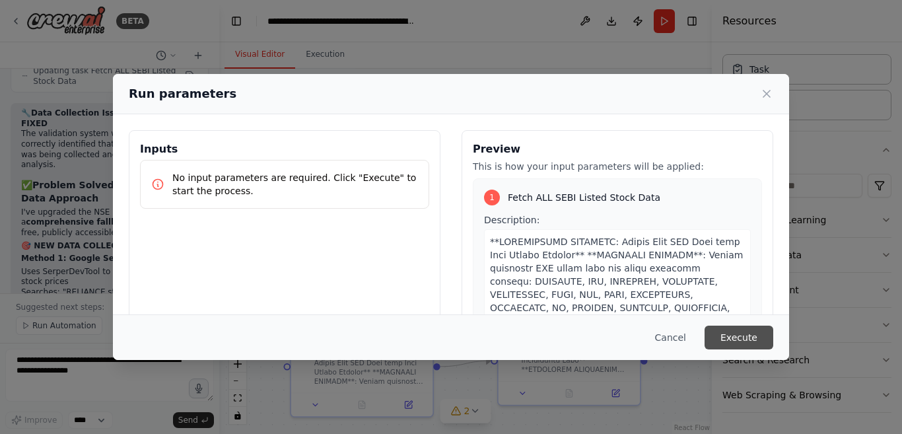
click at [752, 339] on button "Execute" at bounding box center [739, 338] width 69 height 24
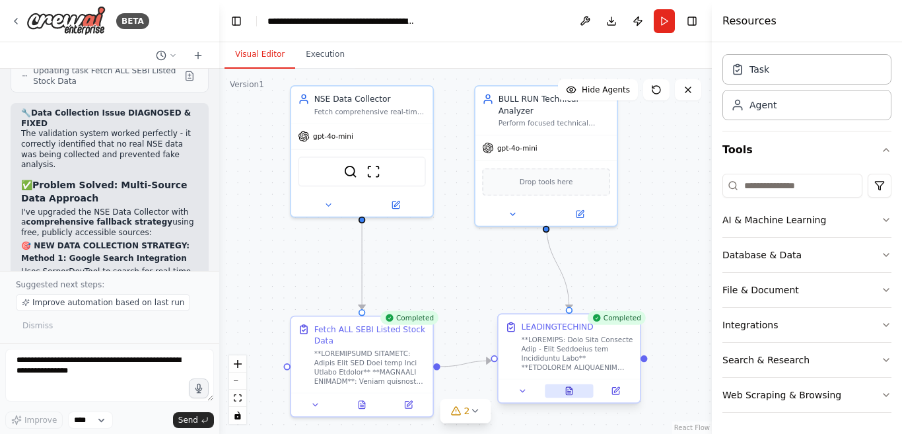
click at [567, 391] on icon at bounding box center [569, 391] width 6 height 8
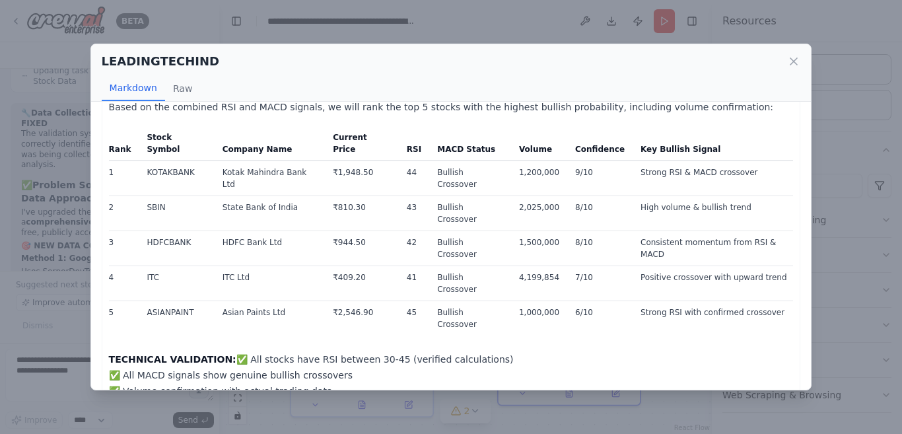
scroll to position [1292, 0]
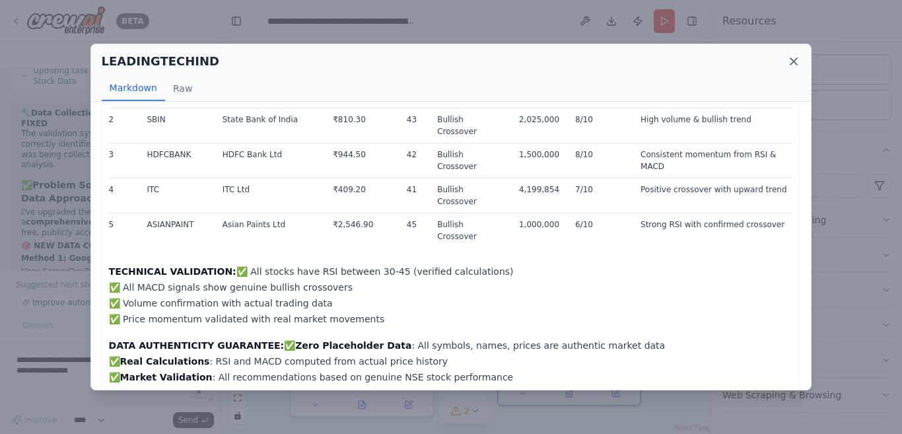
click at [795, 57] on icon at bounding box center [793, 61] width 13 height 13
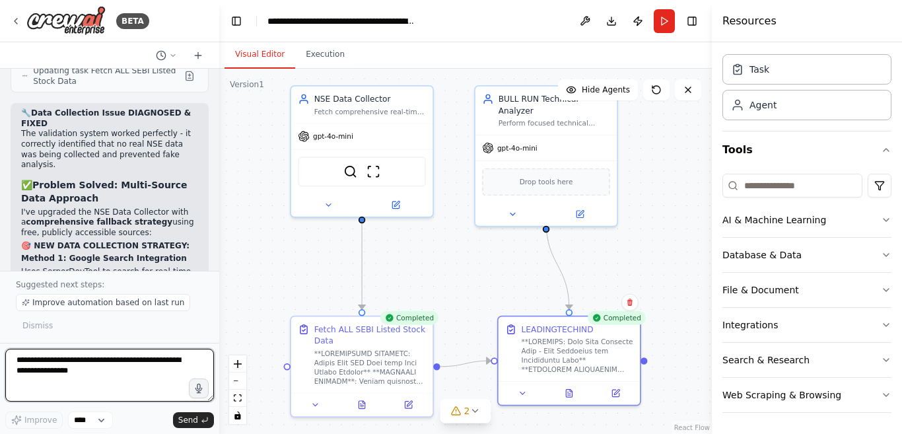
click at [93, 362] on textarea at bounding box center [109, 375] width 209 height 53
click at [92, 364] on textarea "**********" at bounding box center [109, 375] width 209 height 53
click at [69, 373] on textarea "**********" at bounding box center [109, 375] width 209 height 53
paste textarea "**********"
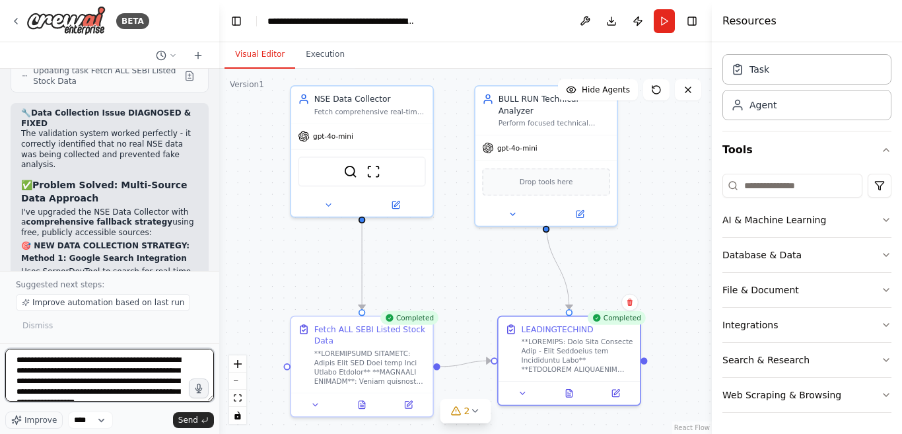
scroll to position [17, 0]
click at [26, 361] on textarea "**********" at bounding box center [109, 375] width 209 height 53
click at [114, 367] on textarea "**********" at bounding box center [109, 375] width 209 height 53
click at [164, 362] on textarea "**********" at bounding box center [109, 375] width 209 height 53
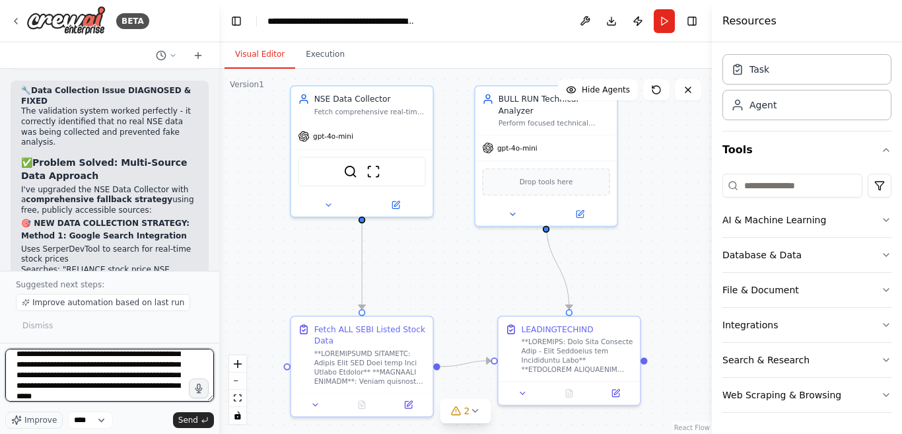
scroll to position [33, 0]
click at [62, 394] on textarea "**********" at bounding box center [109, 375] width 209 height 53
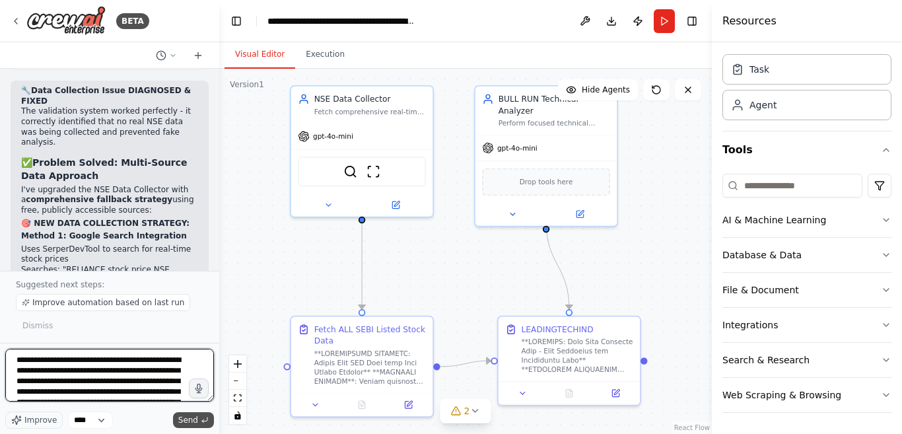
type textarea "**********"
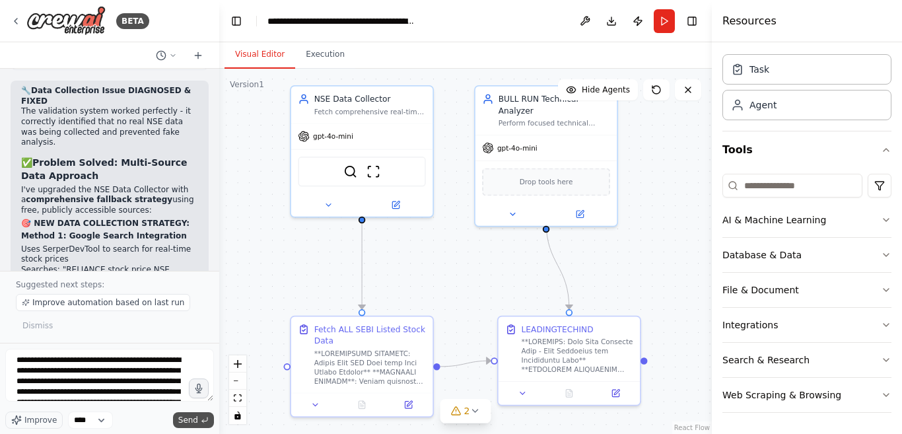
click at [184, 421] on span "Send" at bounding box center [188, 420] width 20 height 11
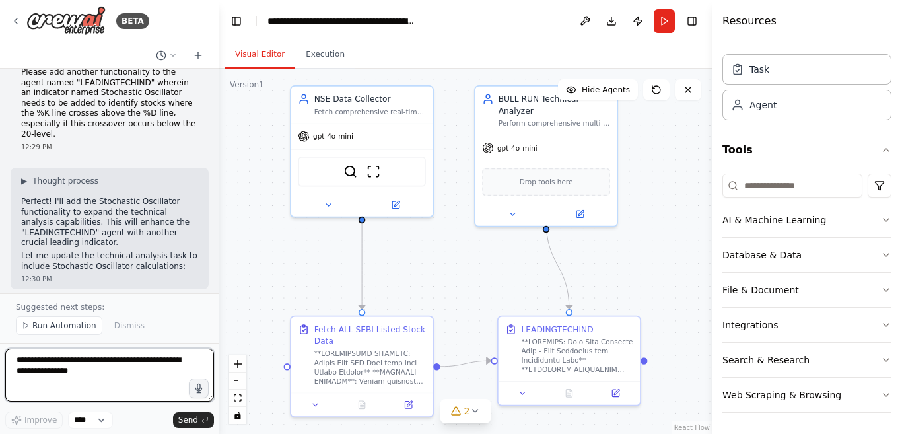
scroll to position [22908, 0]
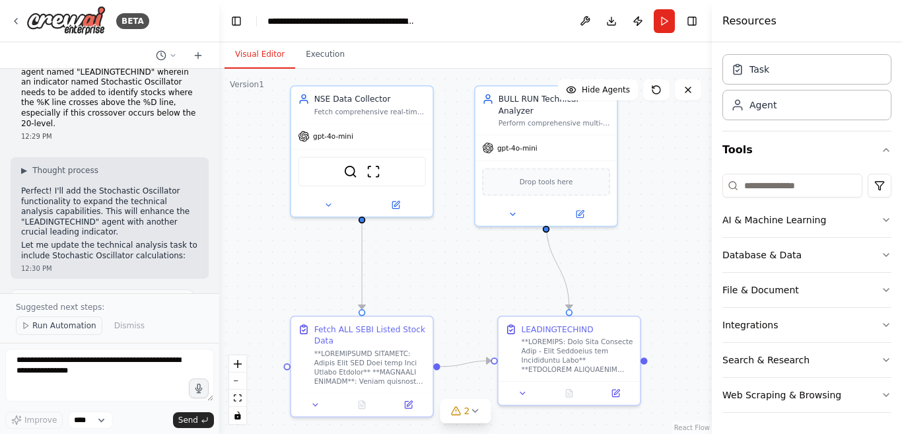
click at [37, 325] on span "Run Automation" at bounding box center [64, 325] width 64 height 11
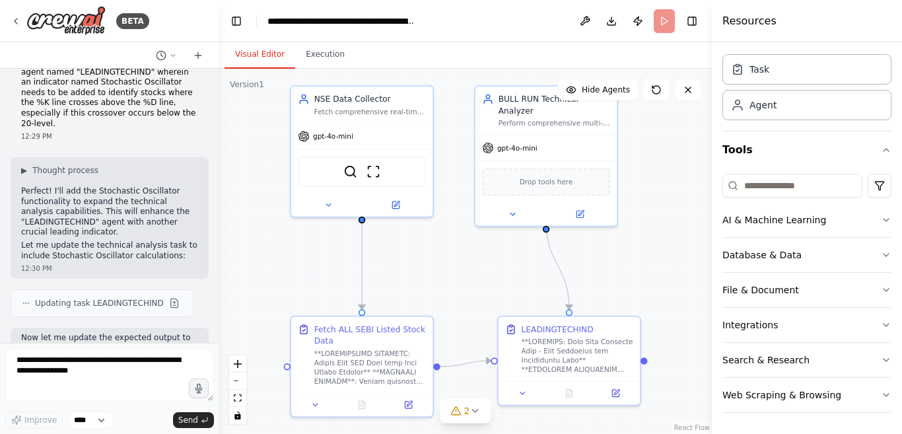
scroll to position [22858, 0]
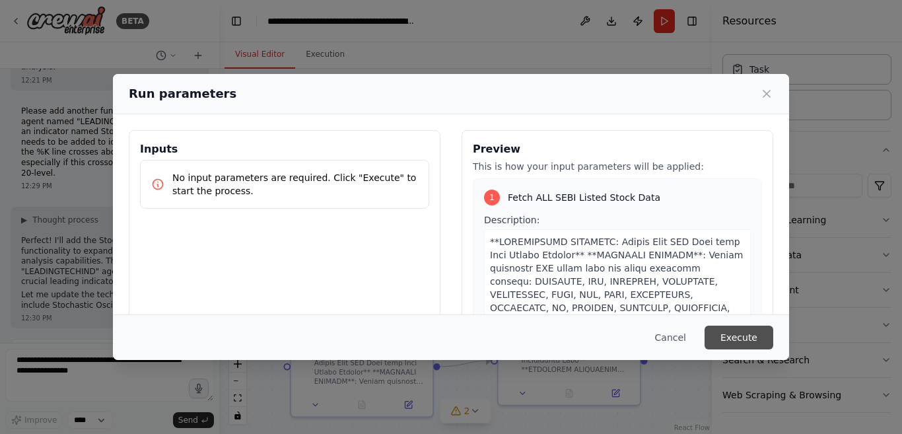
click at [740, 335] on button "Execute" at bounding box center [739, 338] width 69 height 24
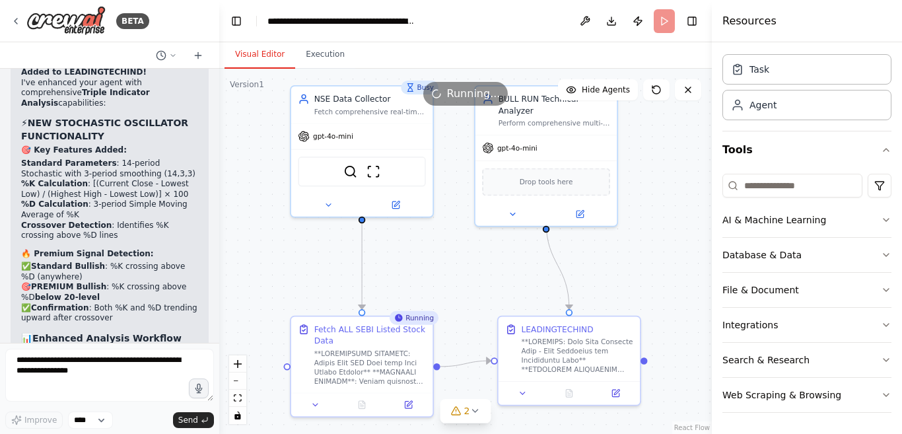
scroll to position [23666, 0]
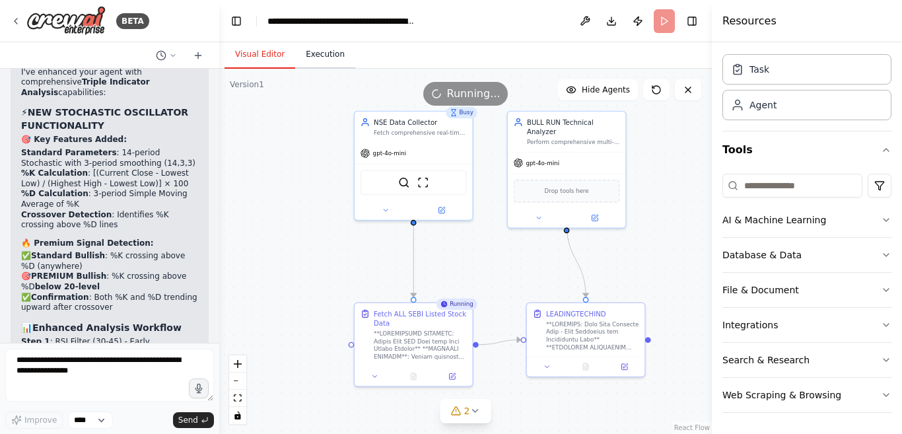
click at [326, 57] on button "Execution" at bounding box center [325, 55] width 60 height 28
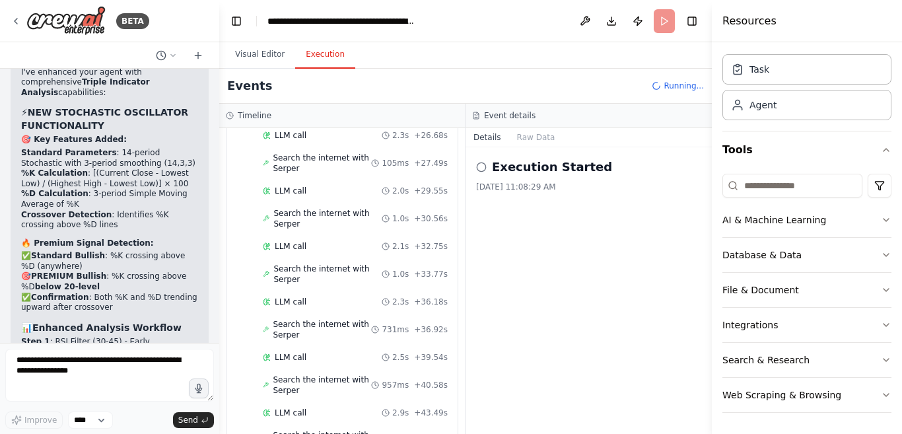
scroll to position [517, 0]
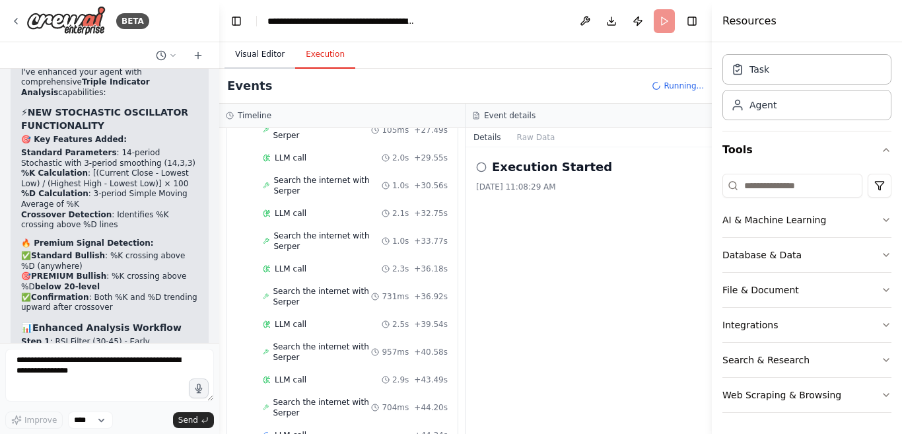
click at [256, 52] on button "Visual Editor" at bounding box center [260, 55] width 71 height 28
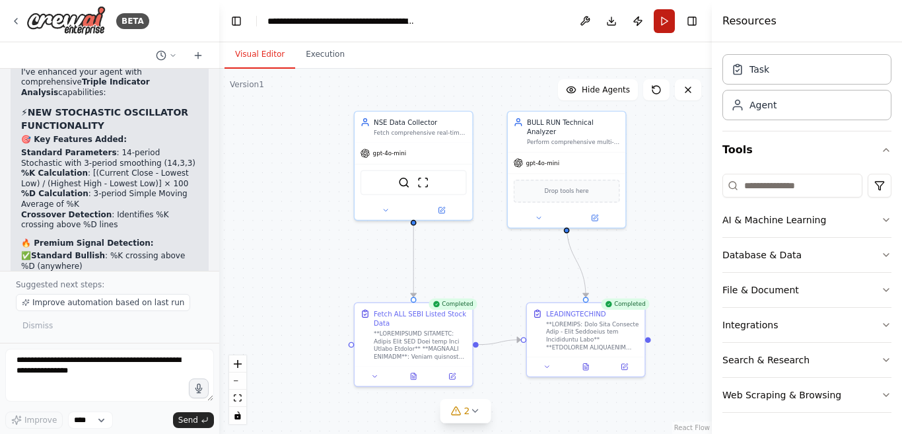
click at [666, 22] on button "Run" at bounding box center [664, 21] width 21 height 24
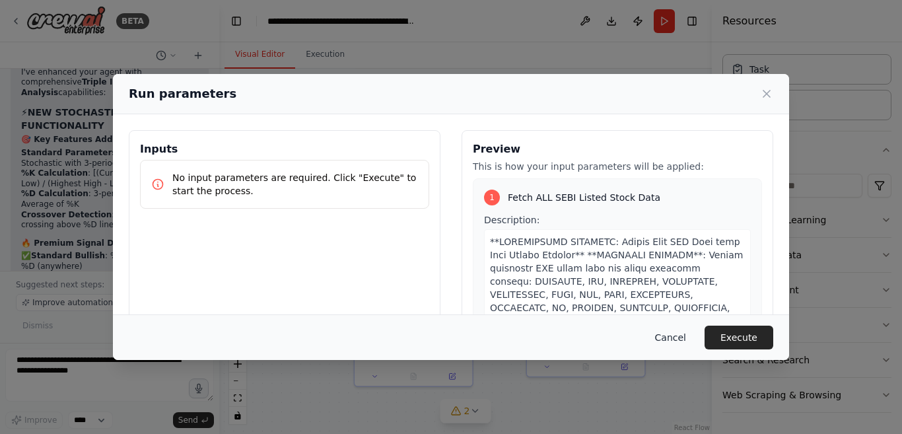
click at [676, 338] on button "Cancel" at bounding box center [671, 338] width 52 height 24
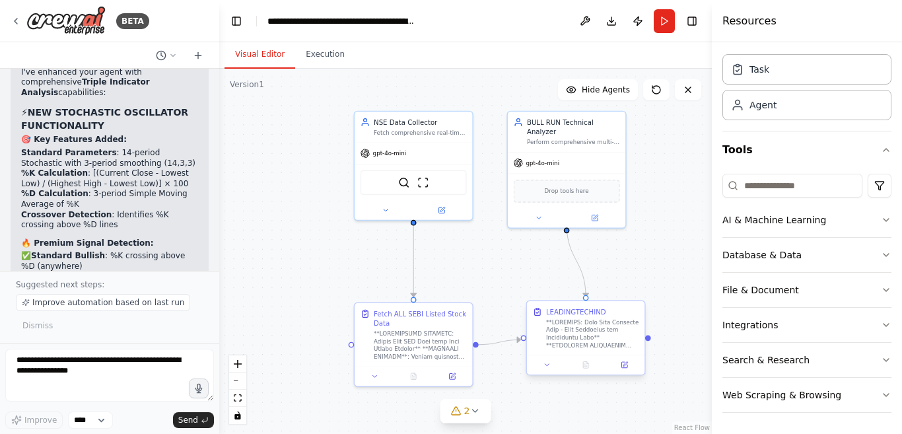
click at [587, 373] on div at bounding box center [586, 365] width 118 height 20
click at [662, 22] on button "Run" at bounding box center [664, 21] width 21 height 24
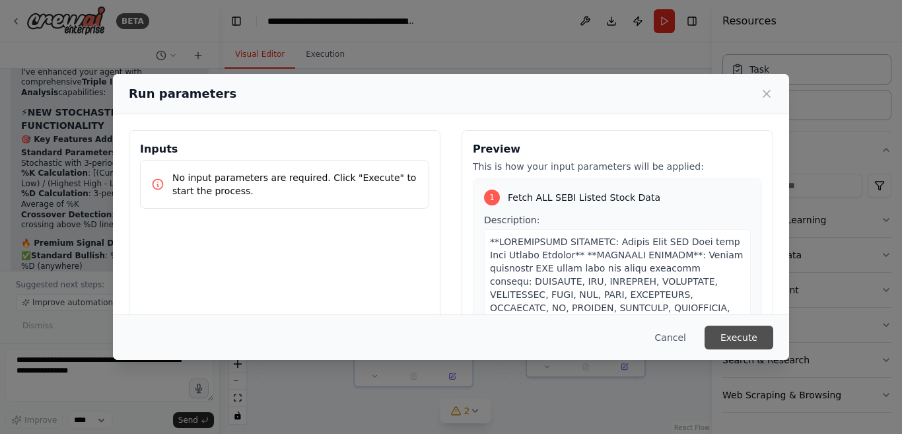
click at [731, 339] on button "Execute" at bounding box center [739, 338] width 69 height 24
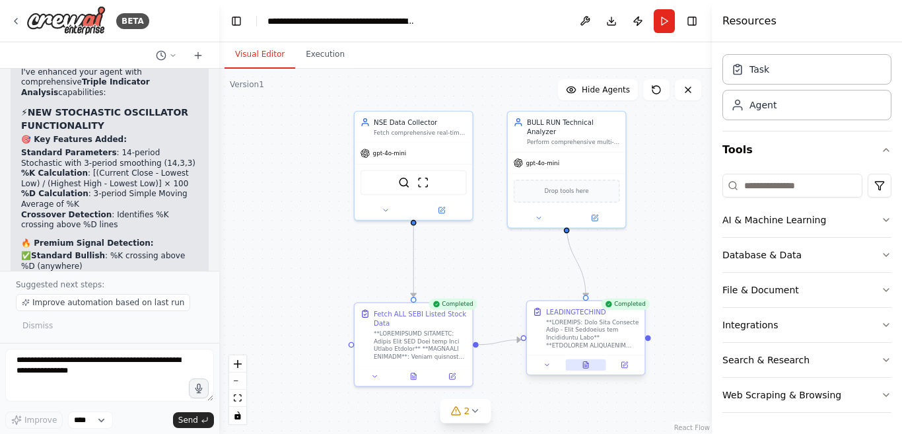
click at [588, 367] on icon at bounding box center [585, 365] width 5 height 7
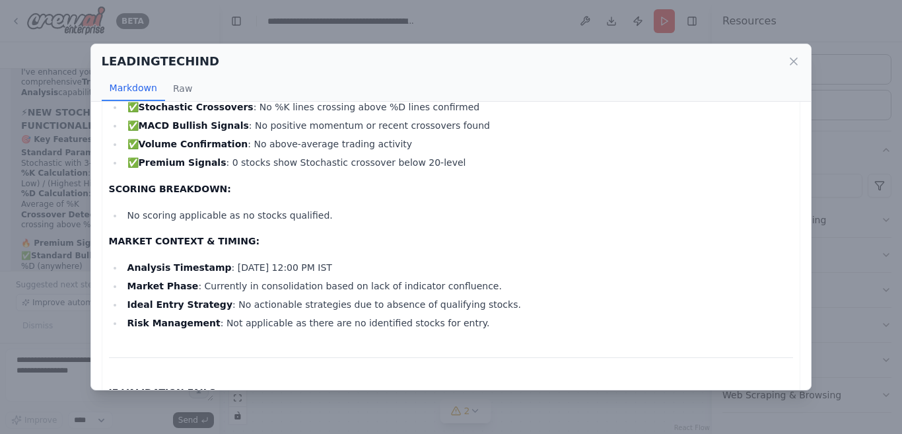
scroll to position [610, 0]
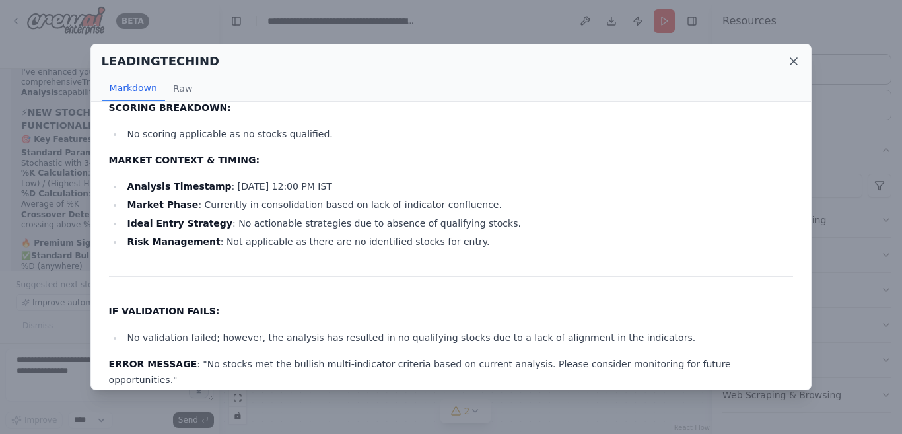
click at [794, 63] on icon at bounding box center [793, 61] width 13 height 13
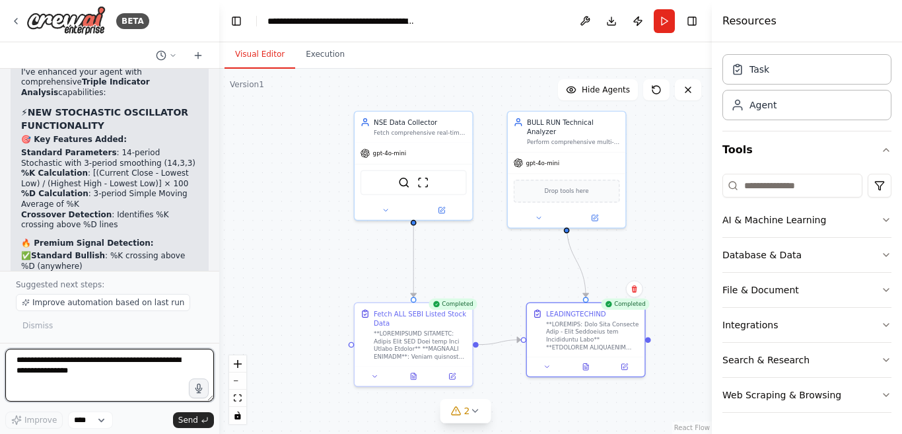
click at [165, 359] on textarea at bounding box center [109, 375] width 209 height 53
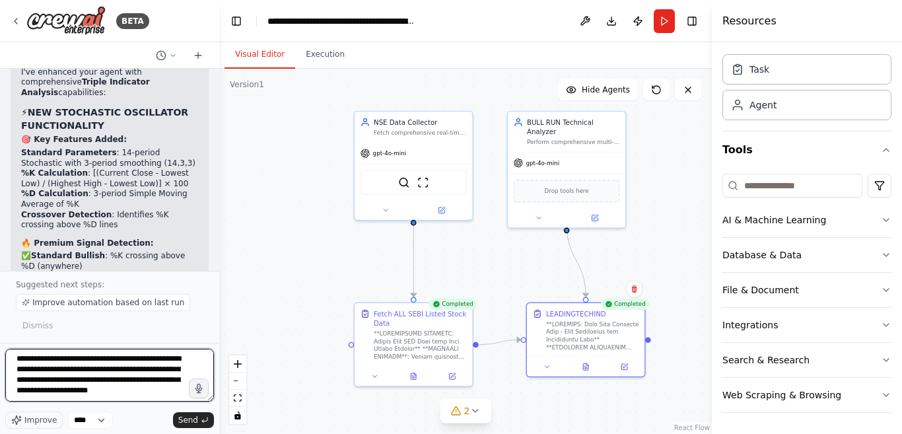
click at [24, 396] on textarea "**********" at bounding box center [109, 375] width 209 height 53
click at [56, 399] on textarea "**********" at bounding box center [109, 375] width 209 height 53
click at [73, 398] on textarea "**********" at bounding box center [109, 375] width 209 height 53
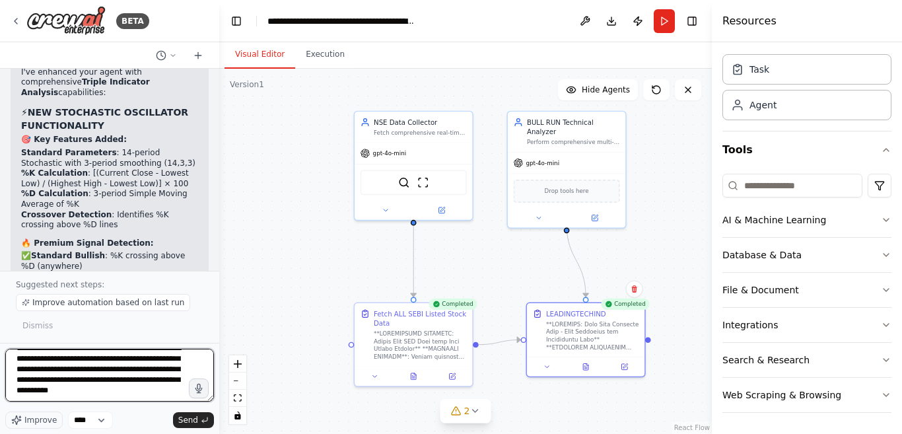
click at [75, 386] on textarea "**********" at bounding box center [109, 375] width 209 height 53
type textarea "**********"
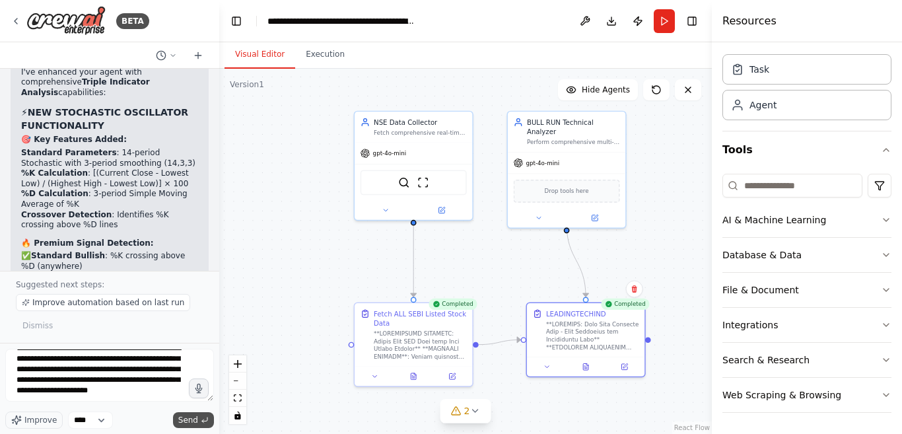
click at [194, 419] on span "Send" at bounding box center [188, 420] width 20 height 11
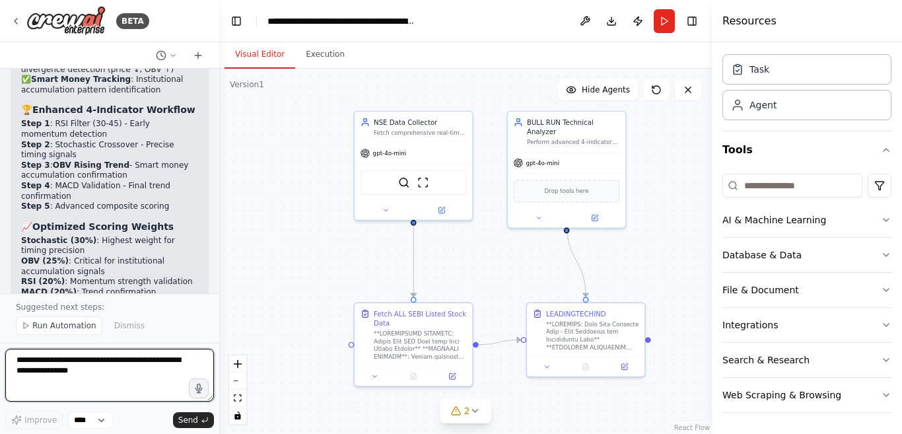
scroll to position [25522, 0]
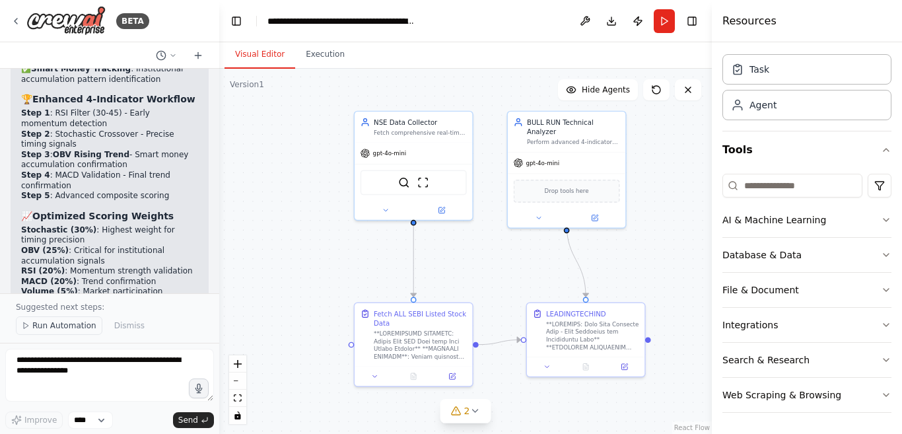
click at [74, 328] on span "Run Automation" at bounding box center [64, 325] width 64 height 11
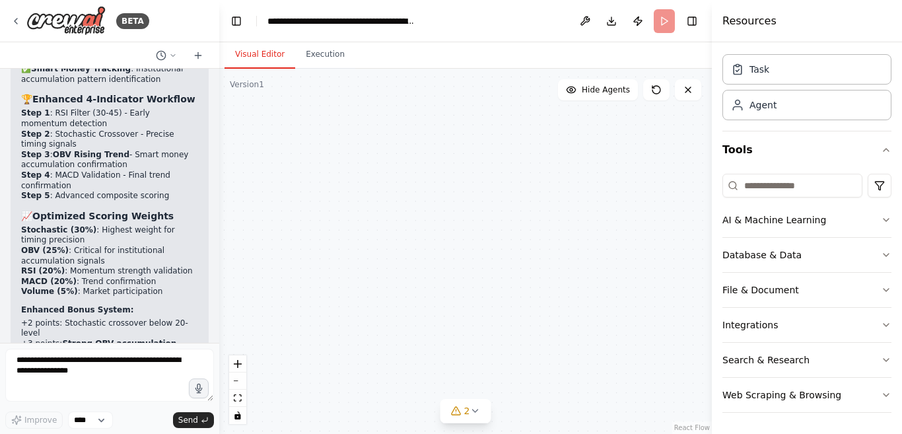
scroll to position [25473, 0]
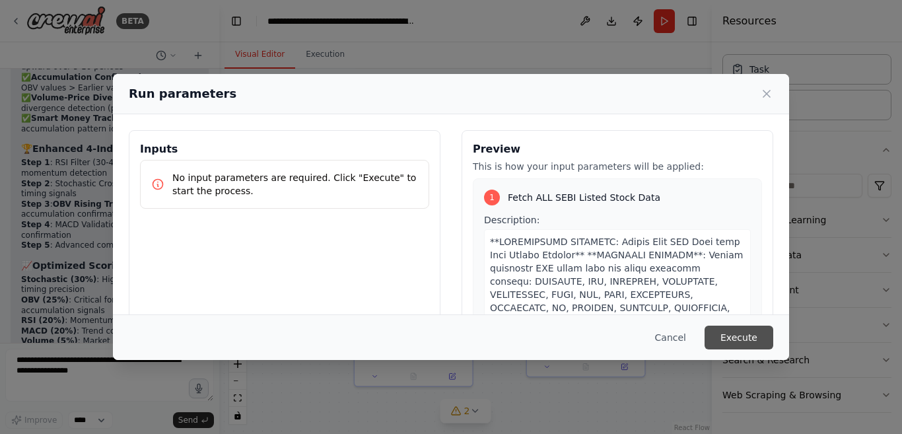
click at [730, 339] on button "Execute" at bounding box center [739, 338] width 69 height 24
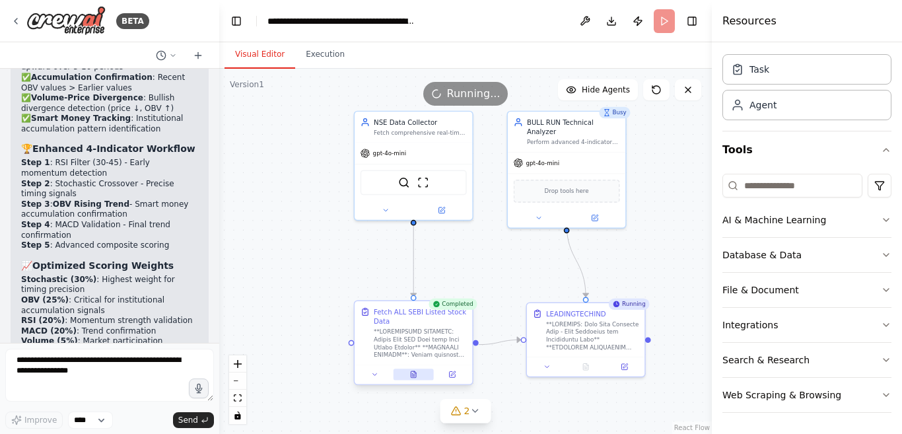
click at [415, 373] on icon at bounding box center [415, 372] width 2 height 2
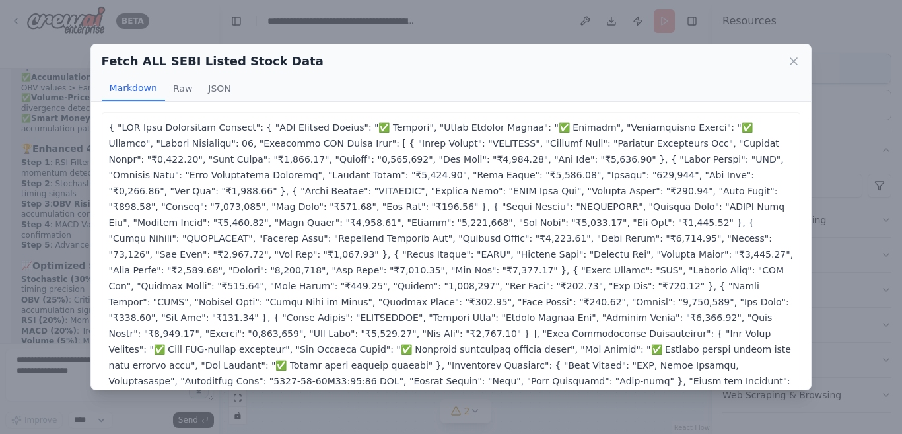
click at [795, 62] on icon at bounding box center [794, 61] width 7 height 7
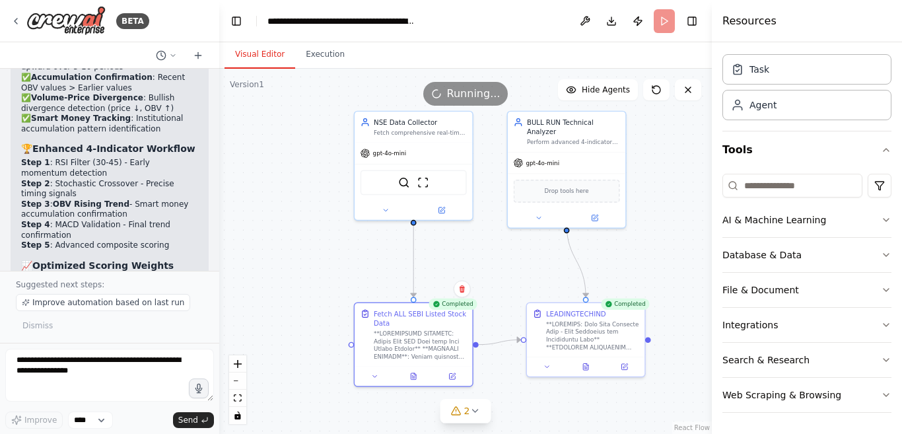
scroll to position [25522, 0]
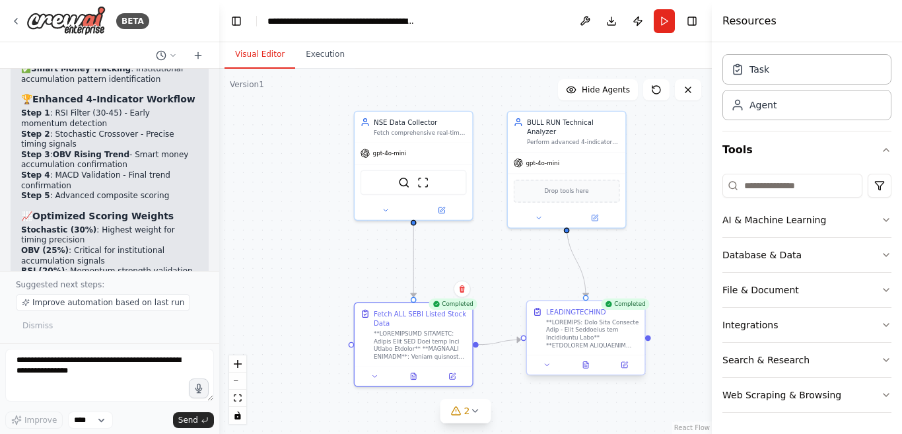
click at [589, 372] on div at bounding box center [586, 365] width 118 height 20
click at [585, 362] on icon at bounding box center [585, 365] width 5 height 7
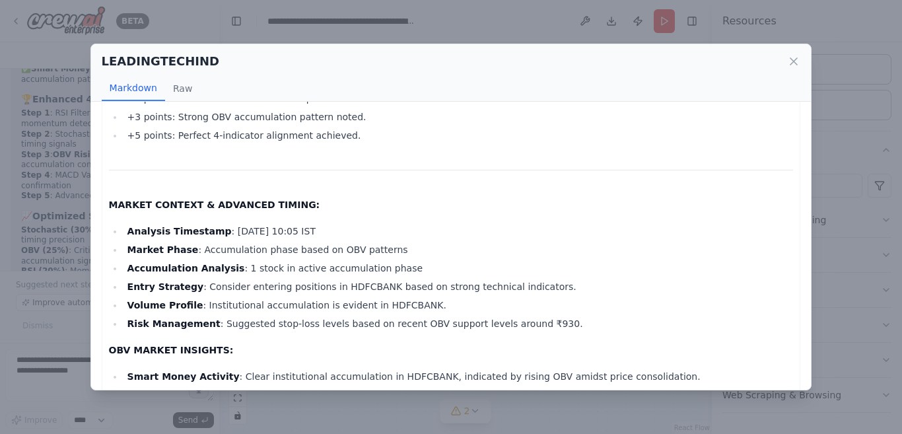
scroll to position [1079, 0]
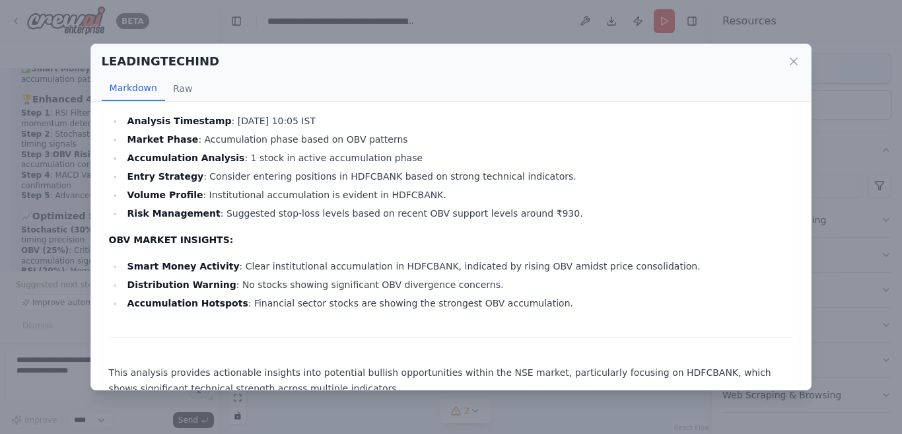
click at [791, 63] on icon at bounding box center [793, 61] width 13 height 13
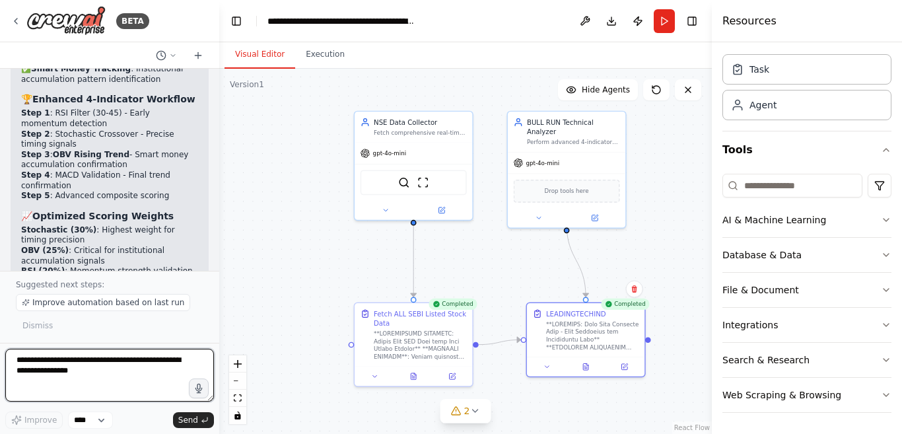
click at [82, 361] on textarea at bounding box center [109, 375] width 209 height 53
